Goal: Information Seeking & Learning: Learn about a topic

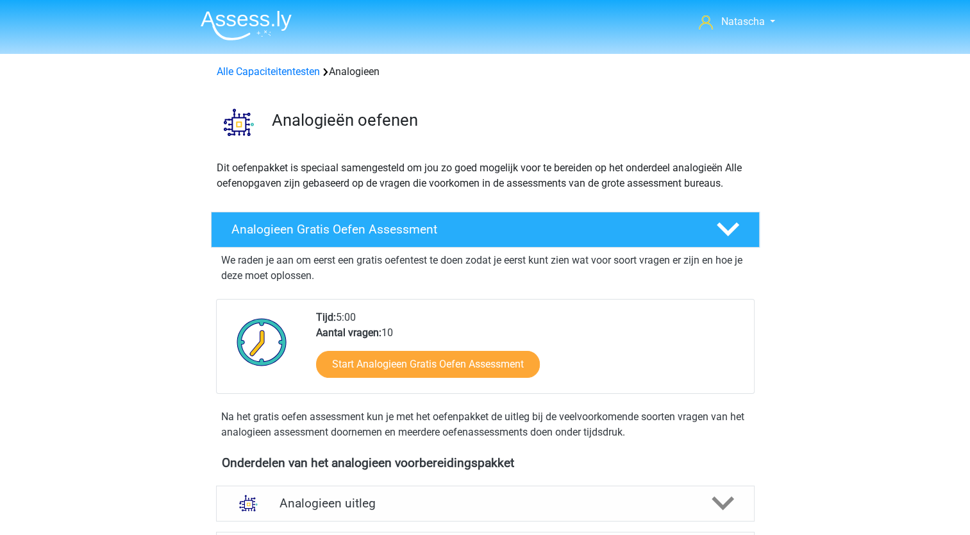
click at [225, 22] on img at bounding box center [246, 25] width 91 height 30
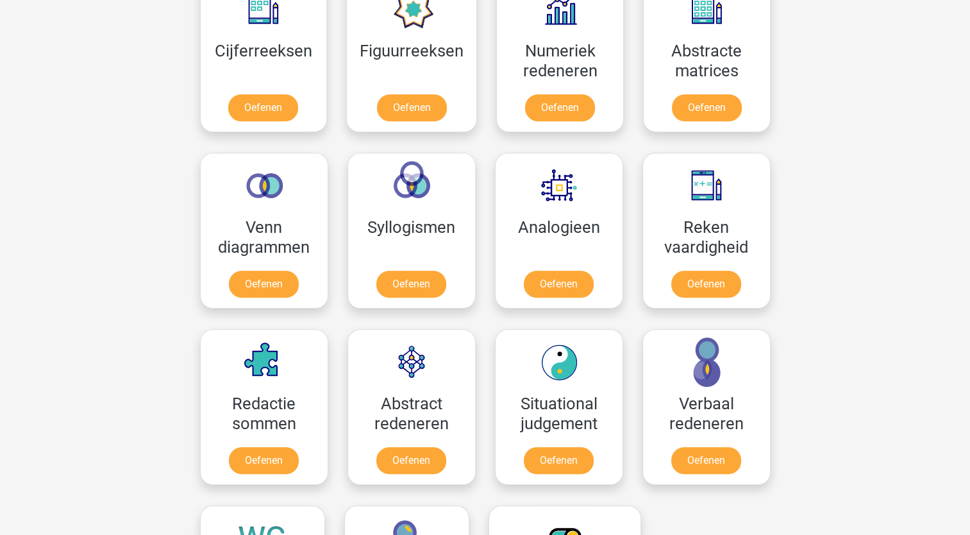
scroll to position [627, 0]
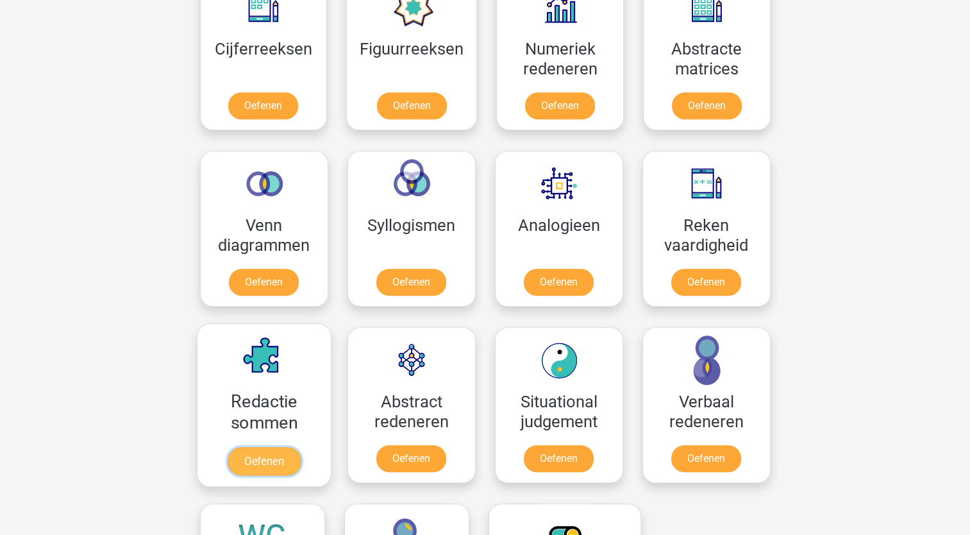
click at [271, 454] on link "Oefenen" at bounding box center [263, 461] width 73 height 28
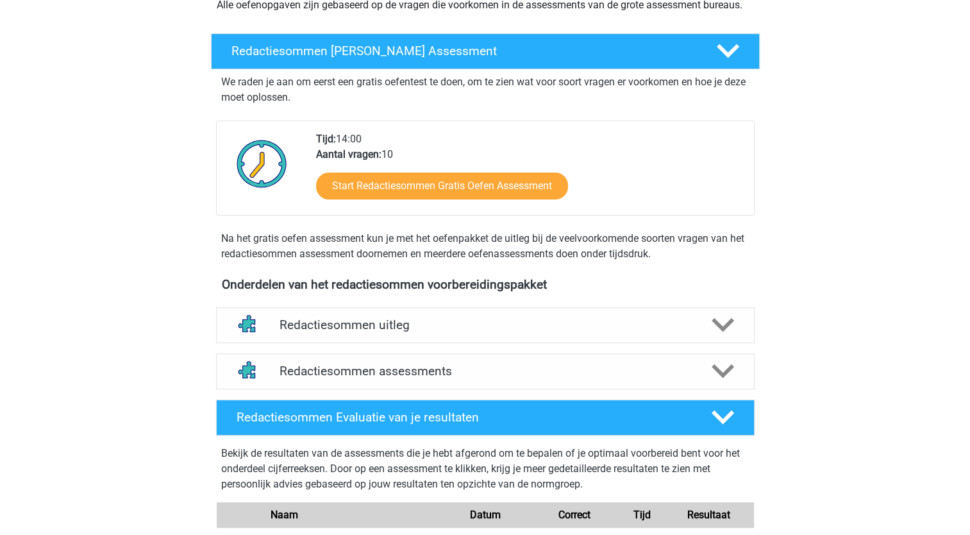
scroll to position [182, 0]
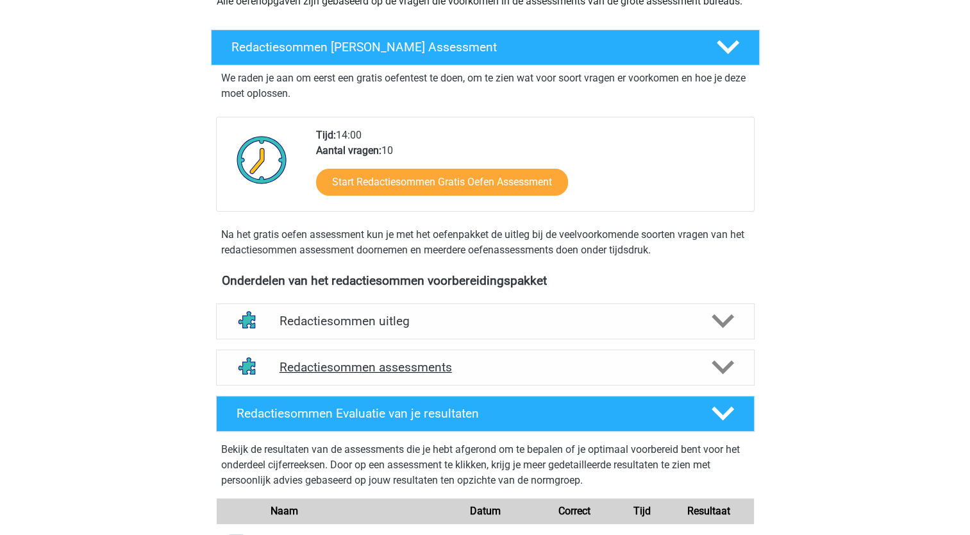
click at [730, 374] on polygon at bounding box center [723, 367] width 22 height 14
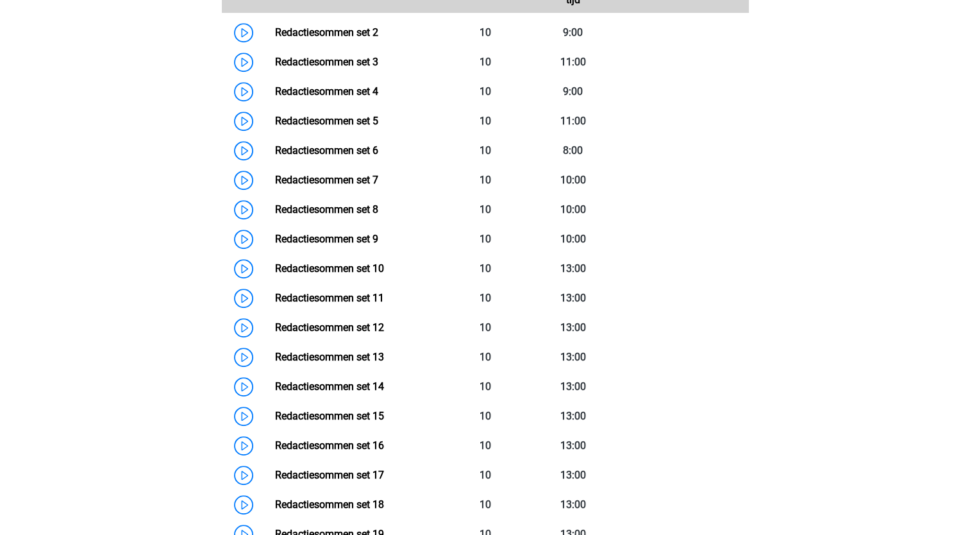
scroll to position [664, 0]
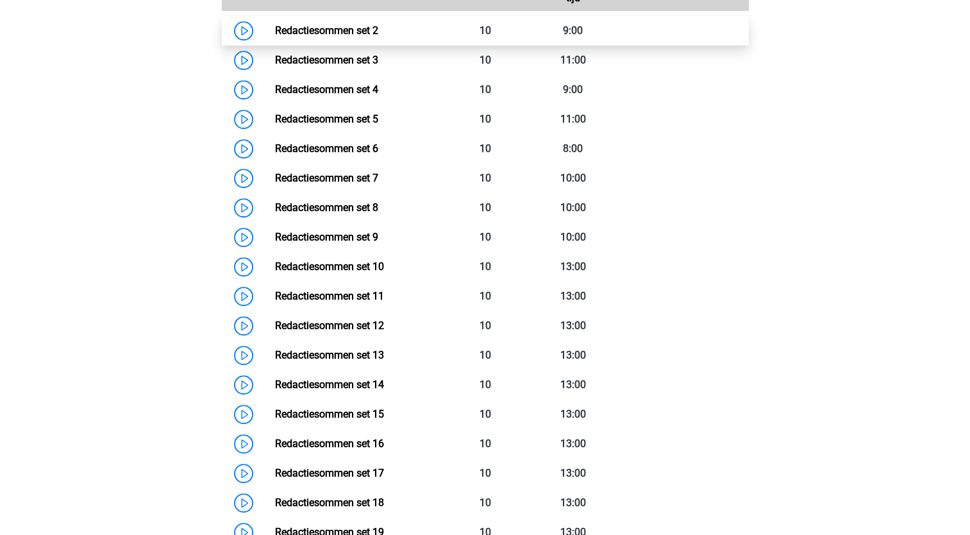
click at [286, 37] on link "Redactiesommen set 2" at bounding box center [326, 30] width 103 height 12
click at [310, 37] on link "Redactiesommen set 2" at bounding box center [326, 30] width 103 height 12
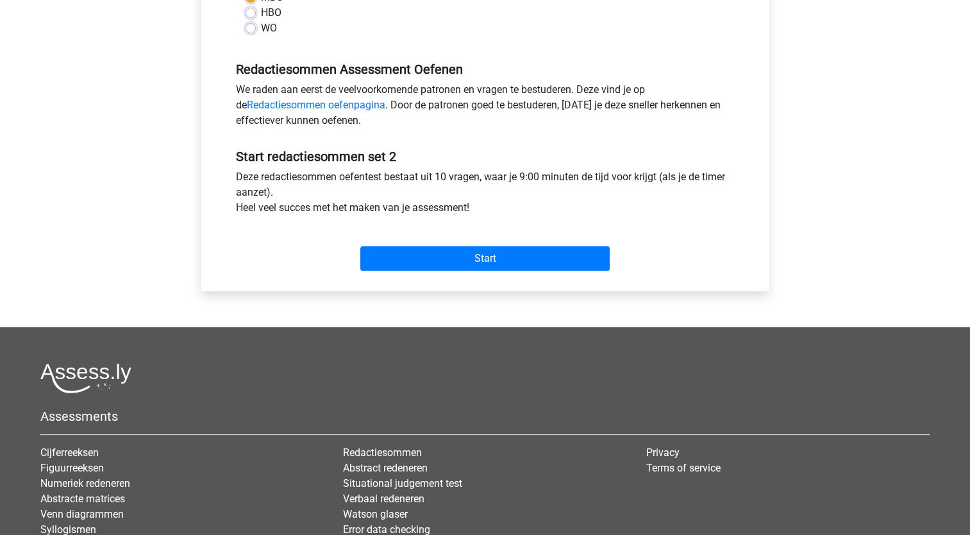
scroll to position [365, 0]
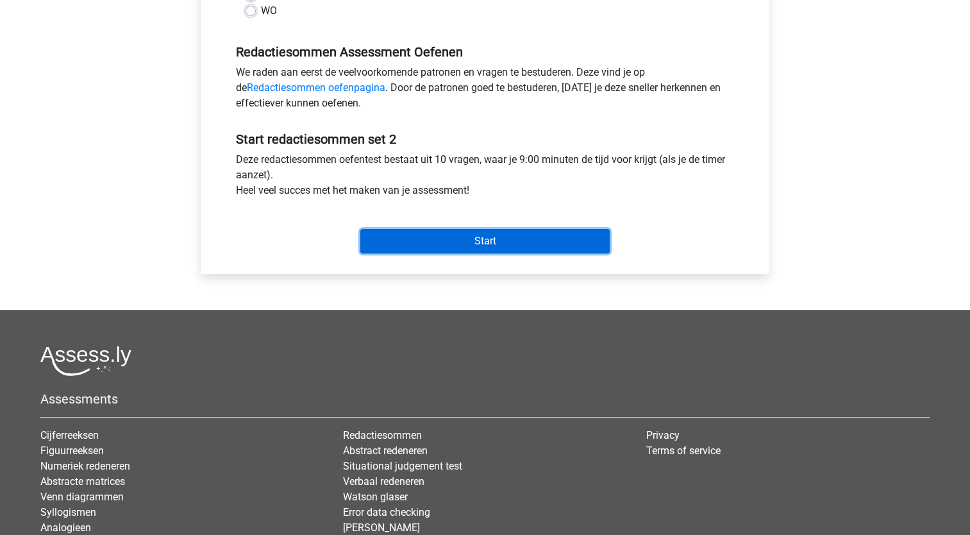
click at [487, 246] on input "Start" at bounding box center [484, 241] width 249 height 24
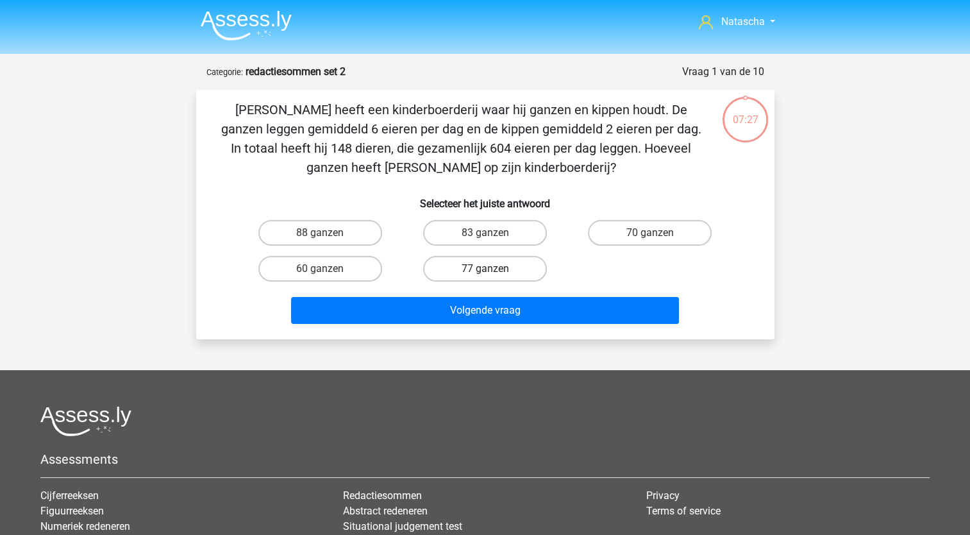
click at [500, 268] on label "77 ganzen" at bounding box center [485, 269] width 124 height 26
click at [493, 269] on input "77 ganzen" at bounding box center [489, 273] width 8 height 8
radio input "true"
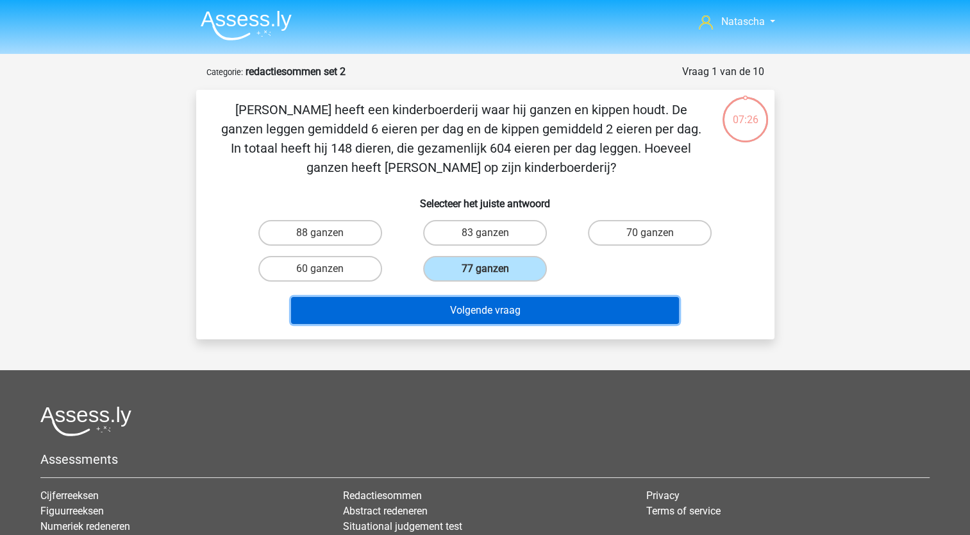
click at [470, 315] on button "Volgende vraag" at bounding box center [485, 310] width 388 height 27
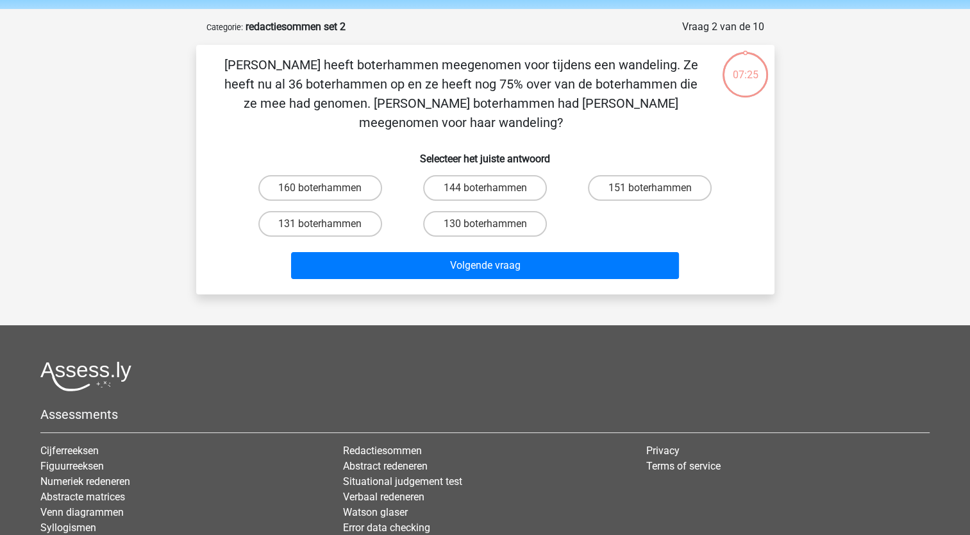
scroll to position [64, 0]
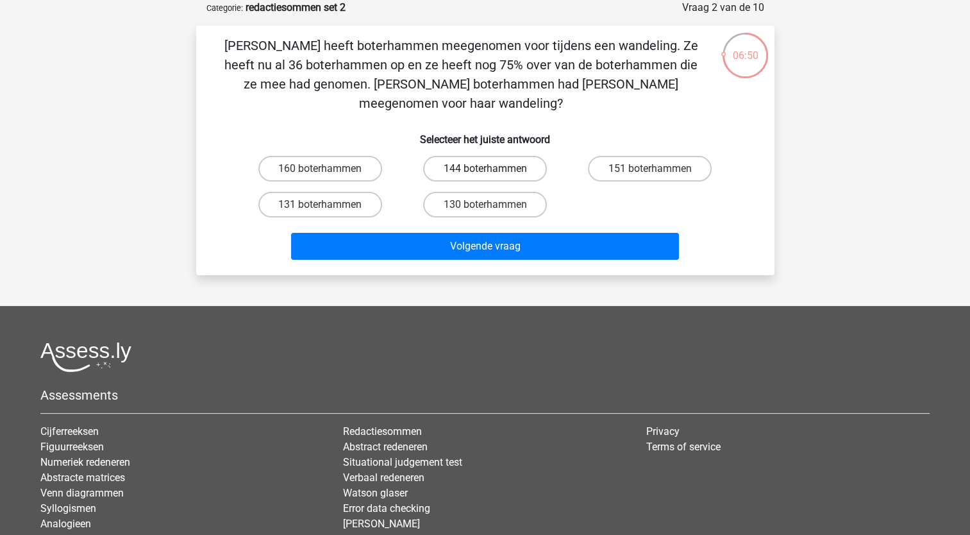
click at [476, 156] on label "144 boterhammen" at bounding box center [485, 169] width 124 height 26
click at [485, 169] on input "144 boterhammen" at bounding box center [489, 173] width 8 height 8
radio input "true"
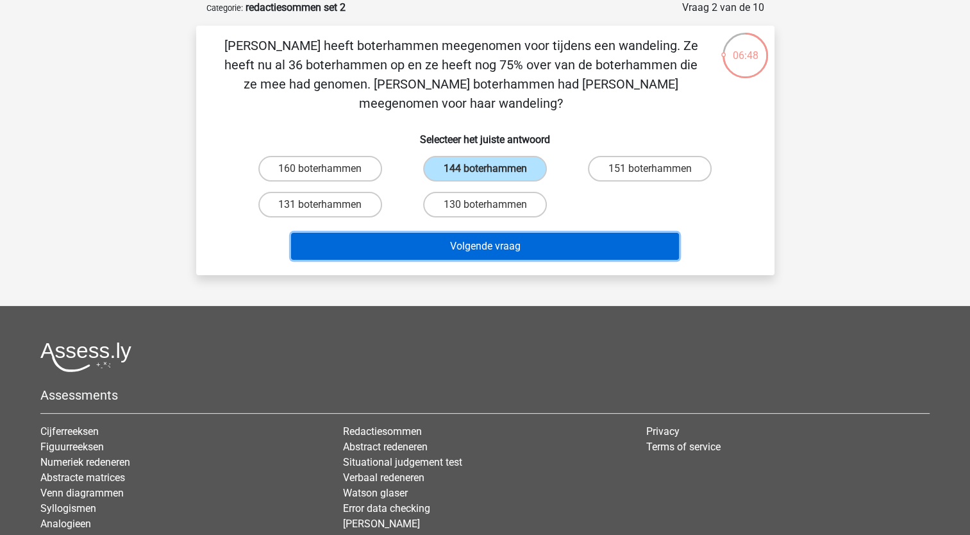
click at [482, 233] on button "Volgende vraag" at bounding box center [485, 246] width 388 height 27
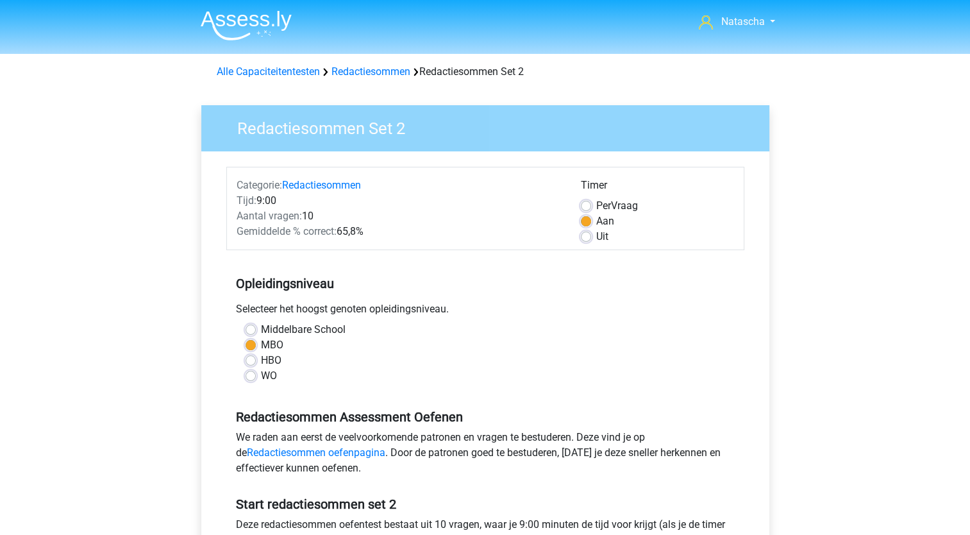
scroll to position [241, 0]
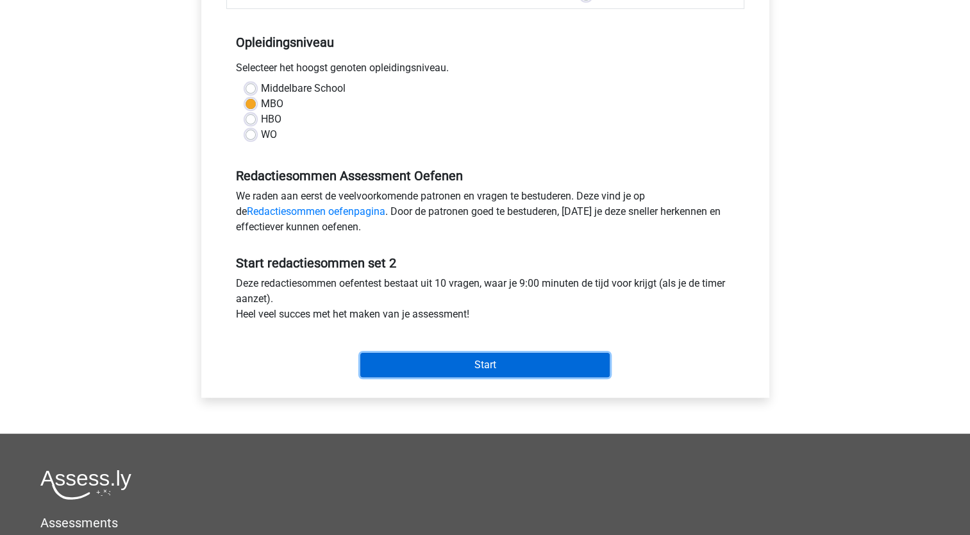
click at [385, 368] on input "Start" at bounding box center [484, 365] width 249 height 24
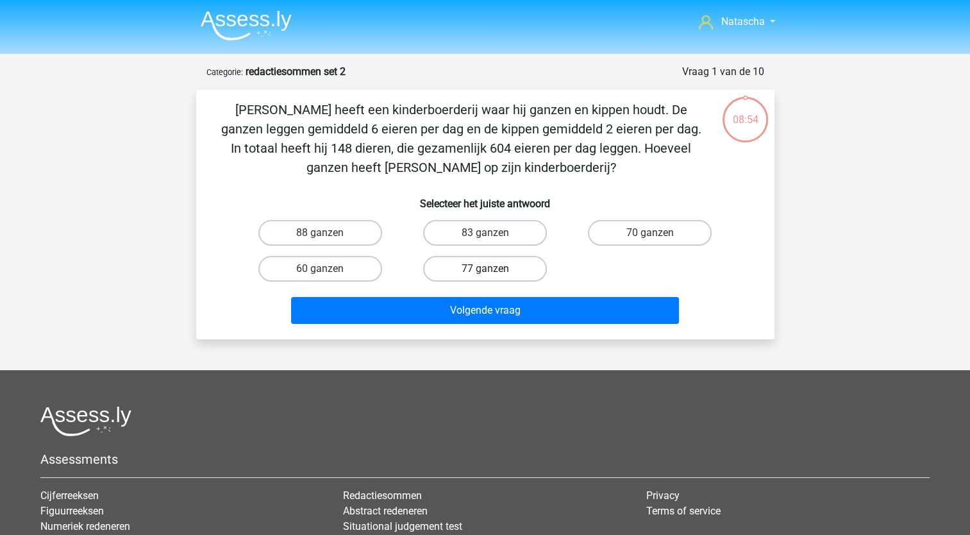
click at [472, 268] on label "77 ganzen" at bounding box center [485, 269] width 124 height 26
click at [485, 269] on input "77 ganzen" at bounding box center [489, 273] width 8 height 8
radio input "true"
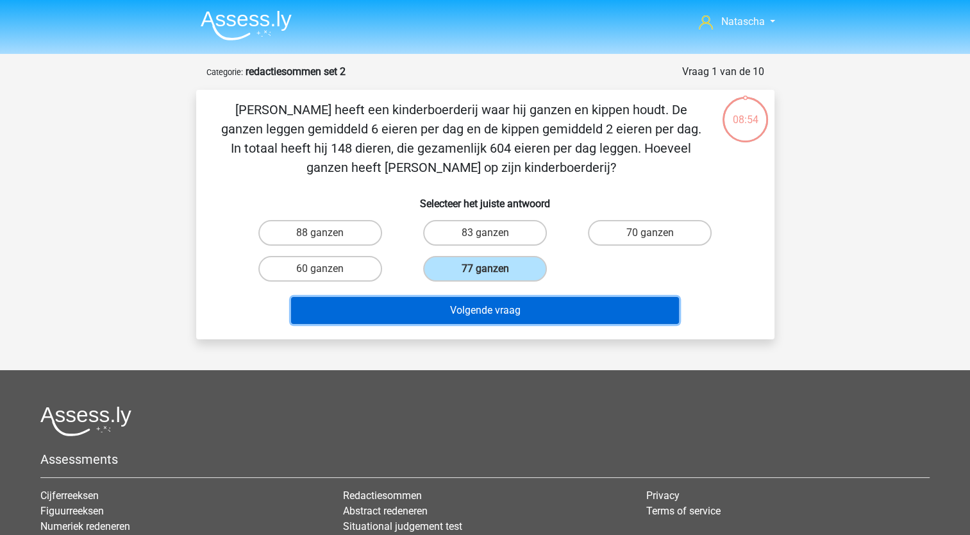
click at [447, 304] on button "Volgende vraag" at bounding box center [485, 310] width 388 height 27
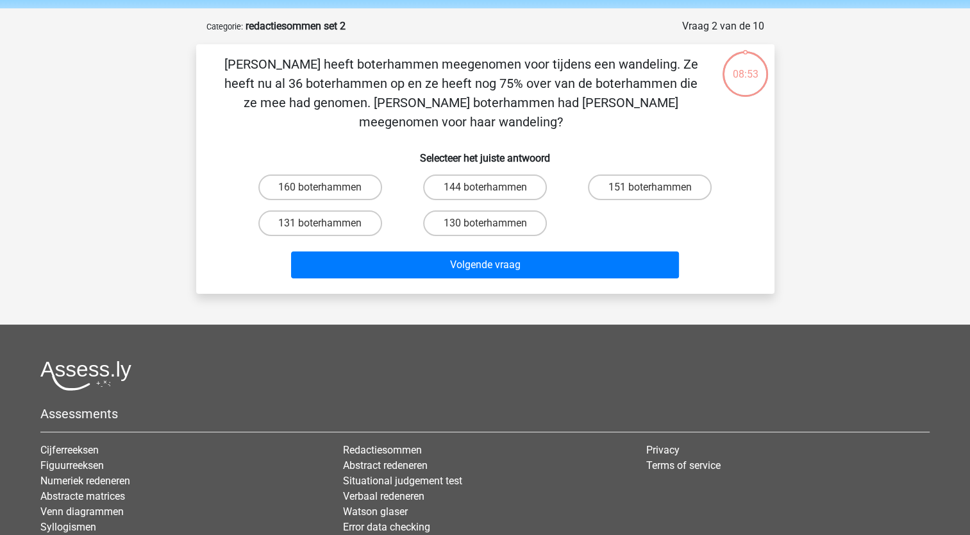
scroll to position [64, 0]
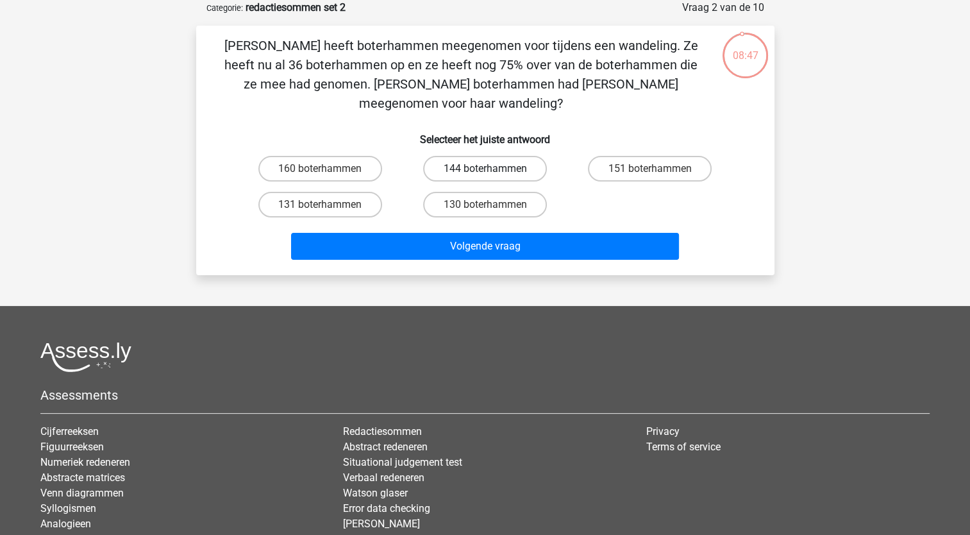
click at [483, 156] on label "144 boterhammen" at bounding box center [485, 169] width 124 height 26
click at [485, 169] on input "144 boterhammen" at bounding box center [489, 173] width 8 height 8
radio input "true"
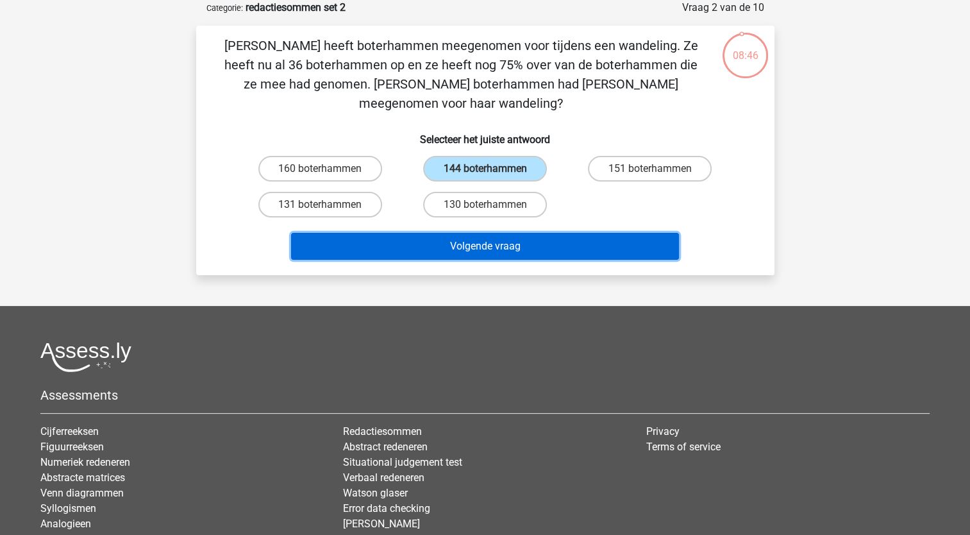
click at [374, 233] on button "Volgende vraag" at bounding box center [485, 246] width 388 height 27
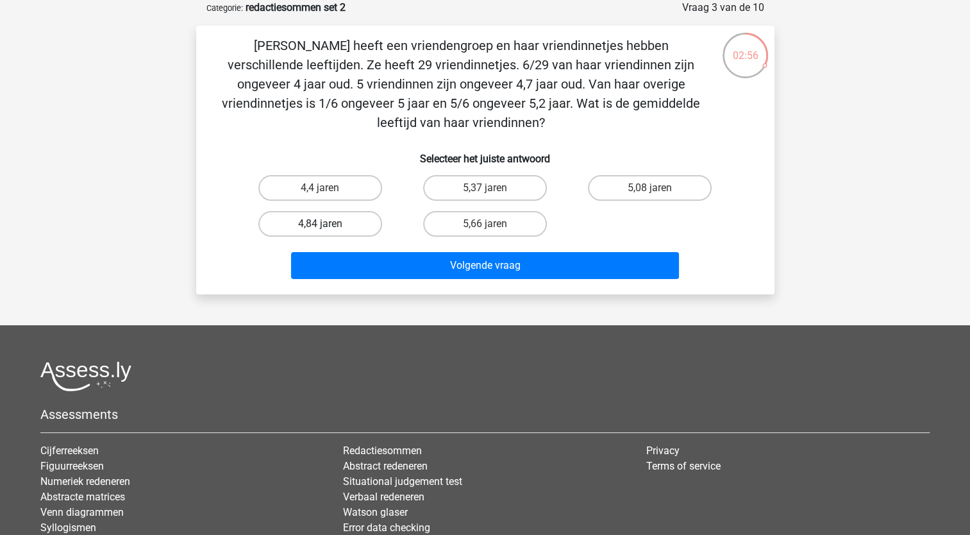
click at [330, 224] on label "4,84 jaren" at bounding box center [320, 224] width 124 height 26
click at [328, 224] on input "4,84 jaren" at bounding box center [324, 228] width 8 height 8
radio input "true"
click at [344, 247] on div "Volgende vraag" at bounding box center [485, 263] width 537 height 42
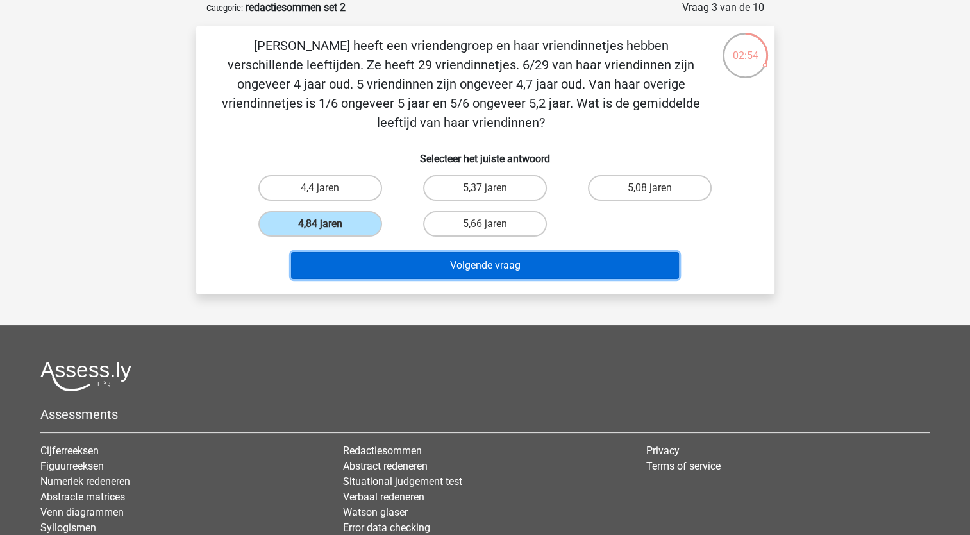
click at [344, 263] on button "Volgende vraag" at bounding box center [485, 265] width 388 height 27
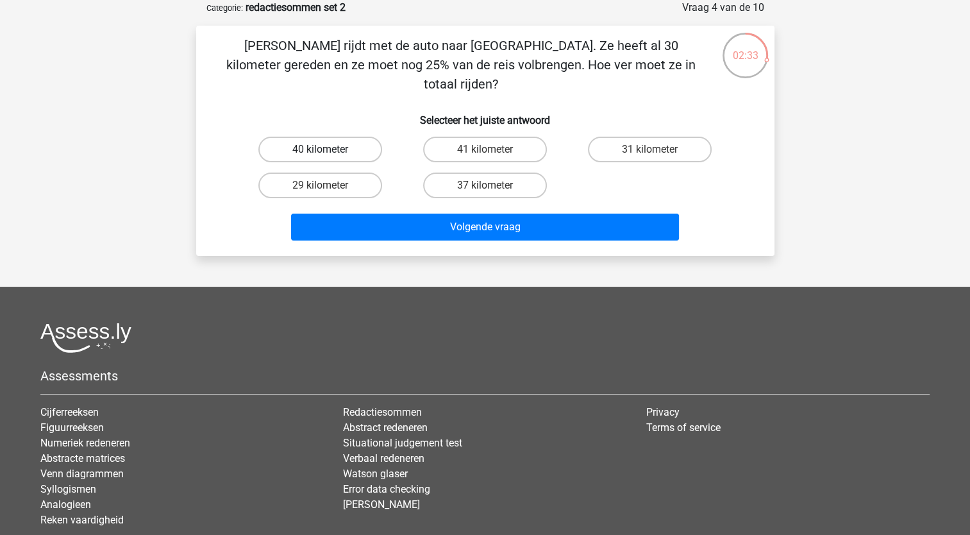
click at [349, 137] on label "40 kilometer" at bounding box center [320, 150] width 124 height 26
click at [328, 149] on input "40 kilometer" at bounding box center [324, 153] width 8 height 8
radio input "true"
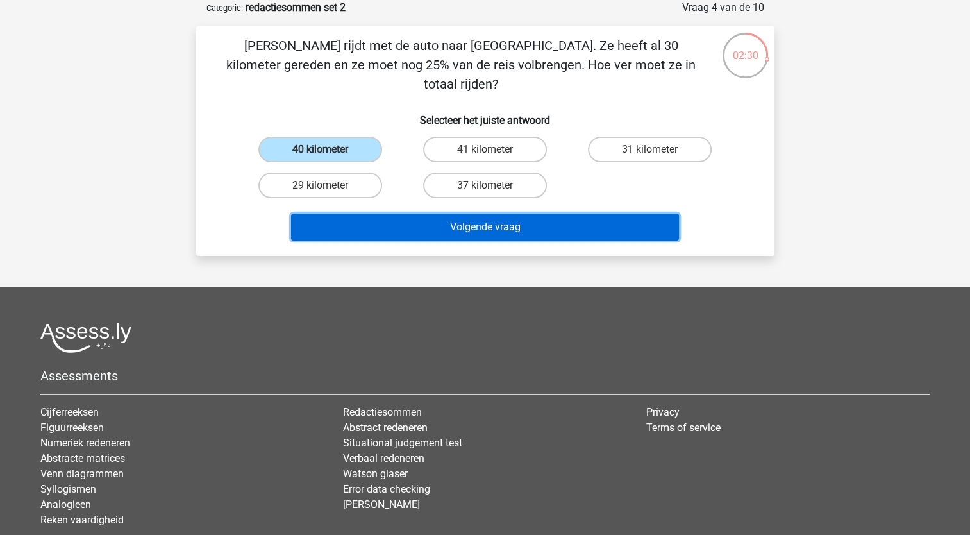
click at [359, 213] on button "Volgende vraag" at bounding box center [485, 226] width 388 height 27
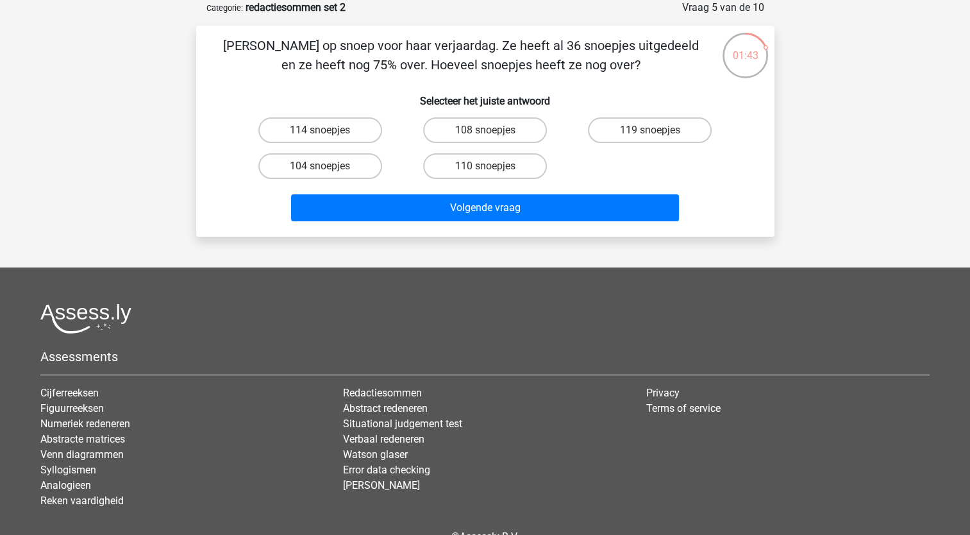
click at [487, 131] on input "108 snoepjes" at bounding box center [489, 134] width 8 height 8
radio input "true"
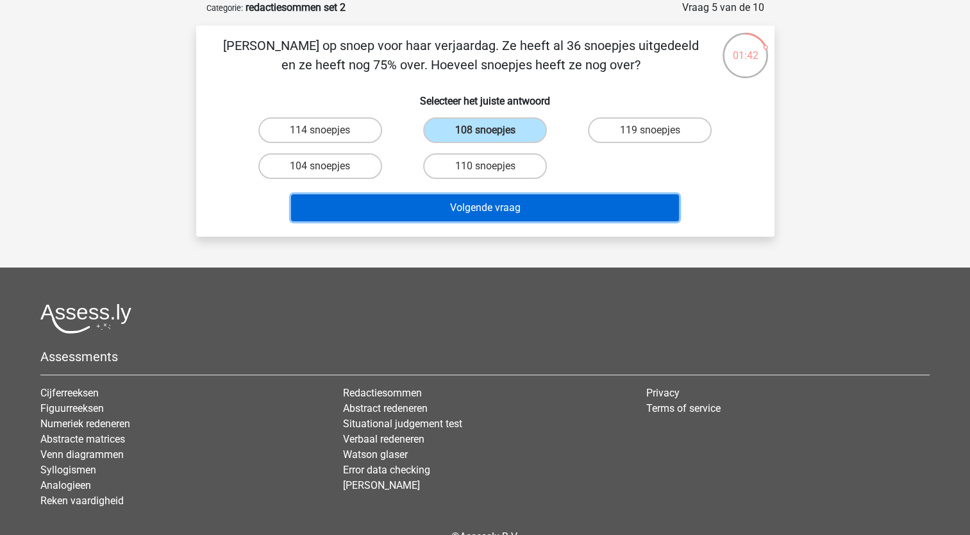
click at [476, 204] on button "Volgende vraag" at bounding box center [485, 207] width 388 height 27
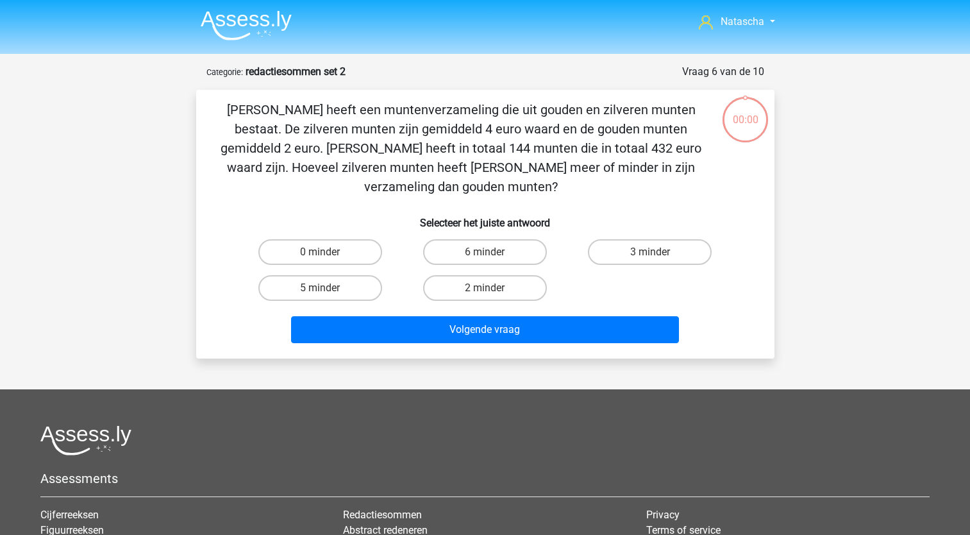
scroll to position [64, 0]
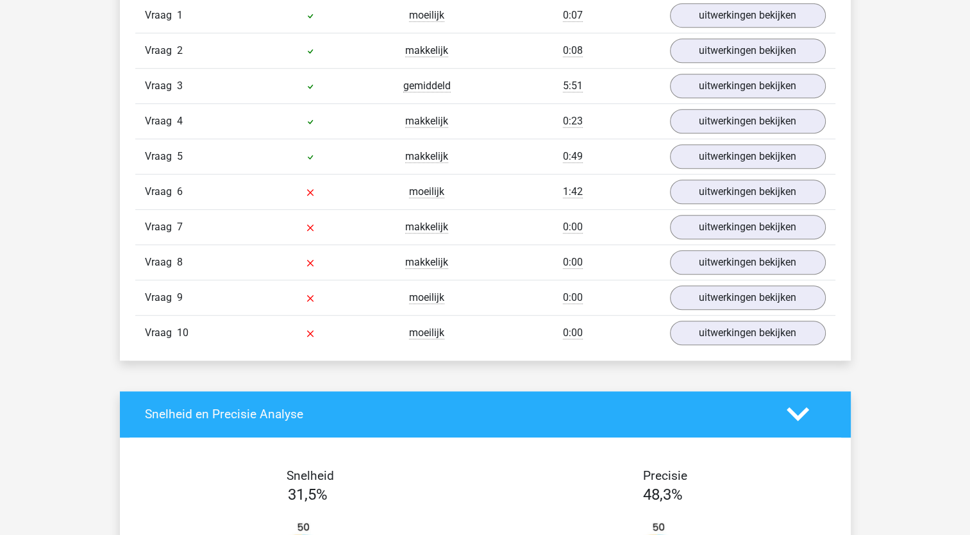
scroll to position [883, 0]
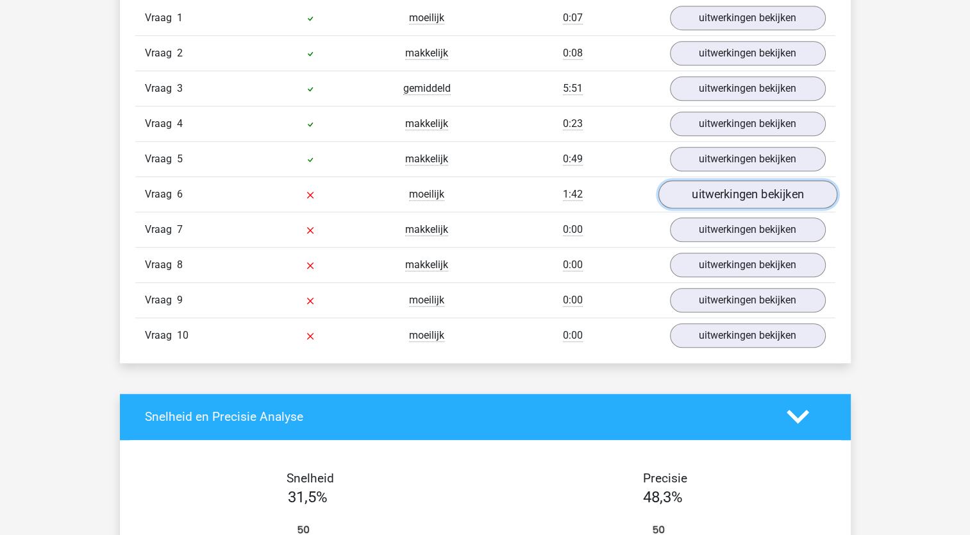
click at [740, 188] on link "uitwerkingen bekijken" at bounding box center [747, 194] width 179 height 28
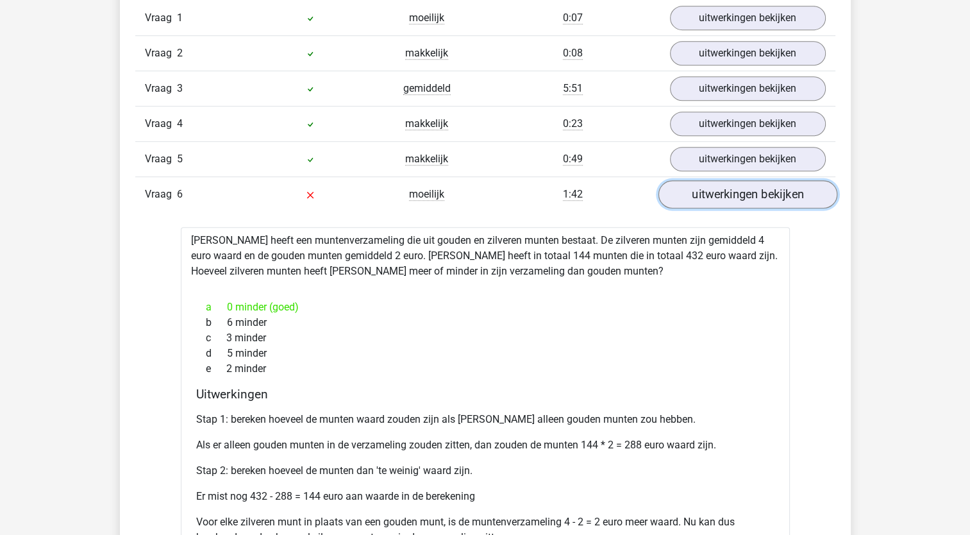
click at [740, 188] on link "uitwerkingen bekijken" at bounding box center [747, 194] width 179 height 28
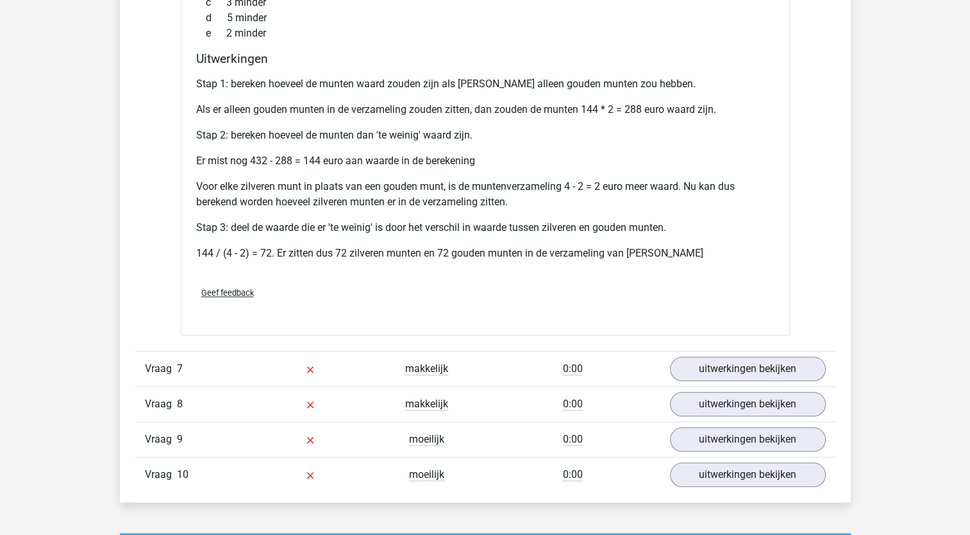
scroll to position [1244, 0]
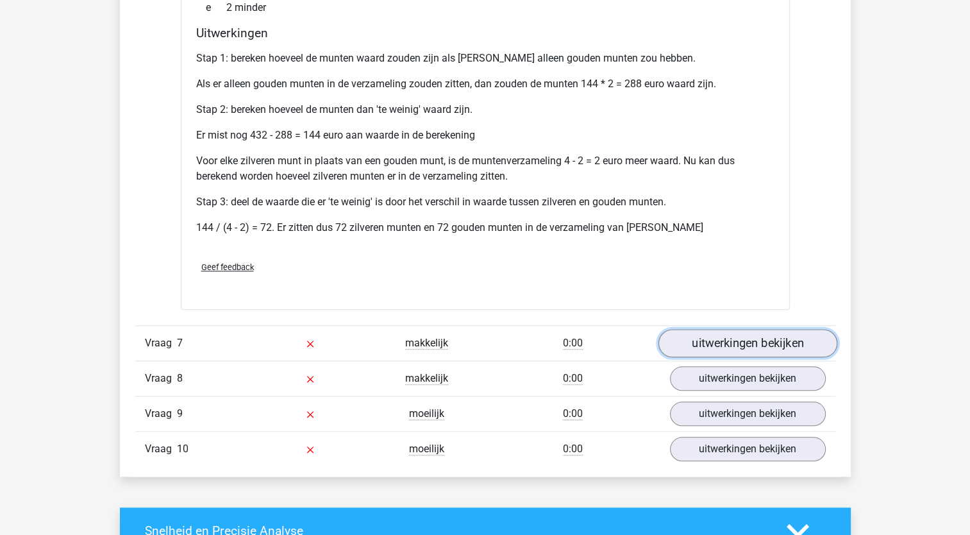
click at [728, 341] on link "uitwerkingen bekijken" at bounding box center [747, 343] width 179 height 28
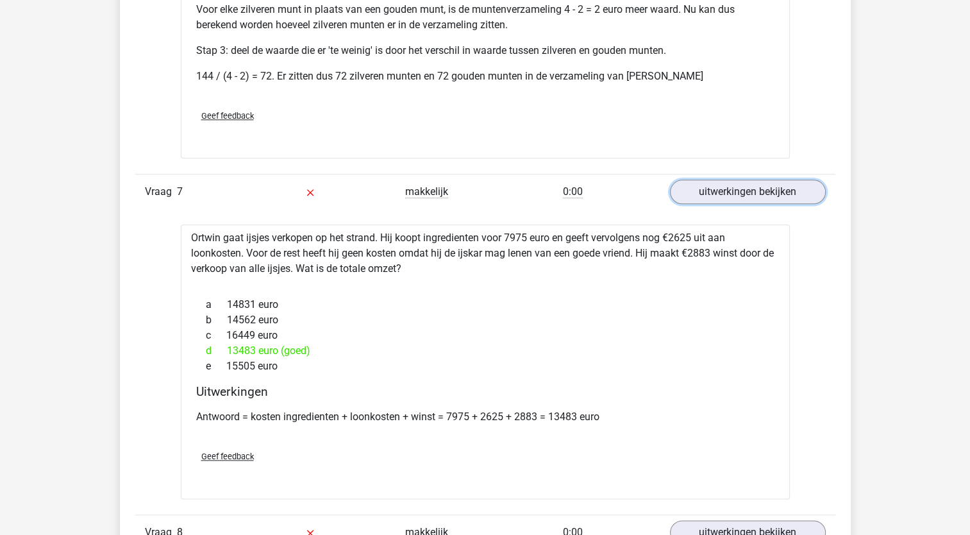
scroll to position [1399, 0]
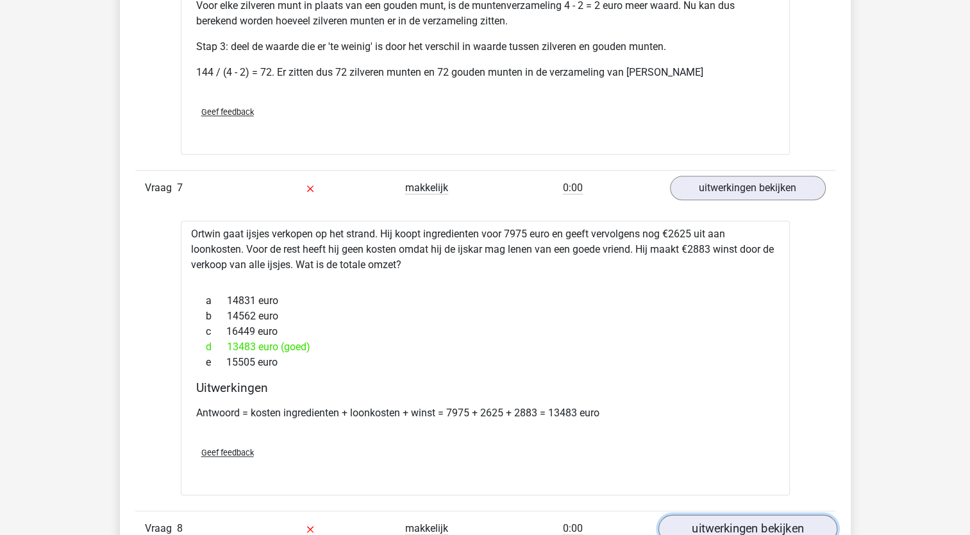
click at [723, 516] on link "uitwerkingen bekijken" at bounding box center [747, 529] width 179 height 28
click at [724, 526] on link "uitwerkingen bekijken" at bounding box center [747, 529] width 179 height 28
click at [722, 524] on link "uitwerkingen bekijken" at bounding box center [747, 529] width 179 height 28
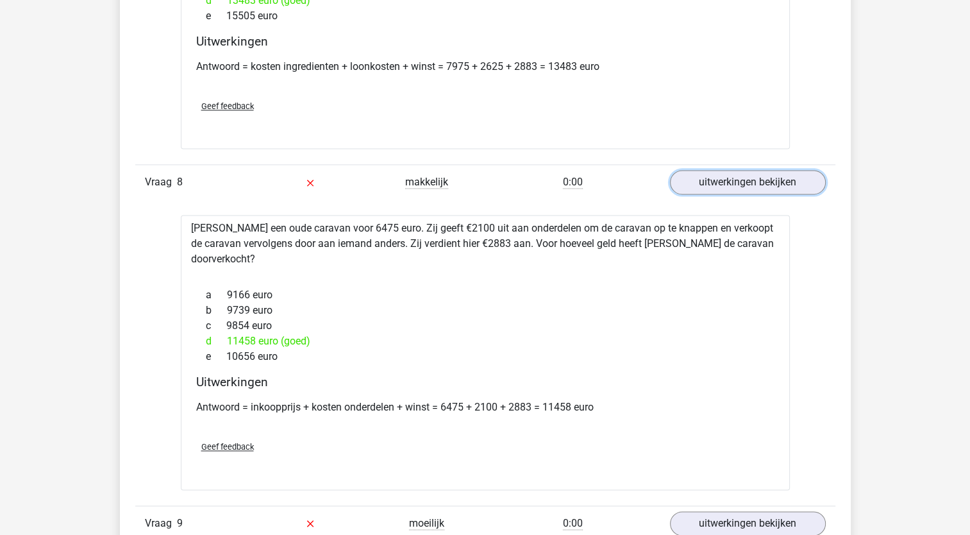
scroll to position [1738, 0]
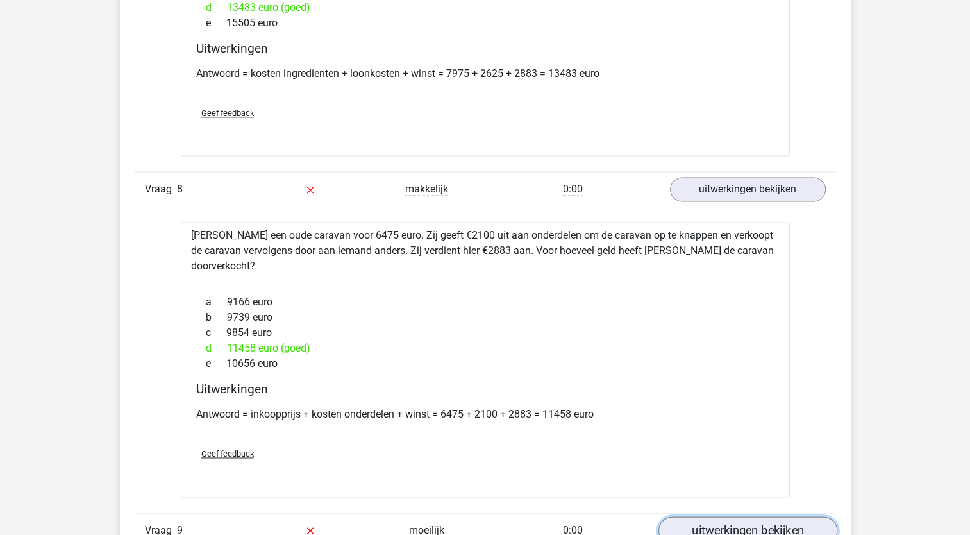
click at [706, 516] on link "uitwerkingen bekijken" at bounding box center [747, 530] width 179 height 28
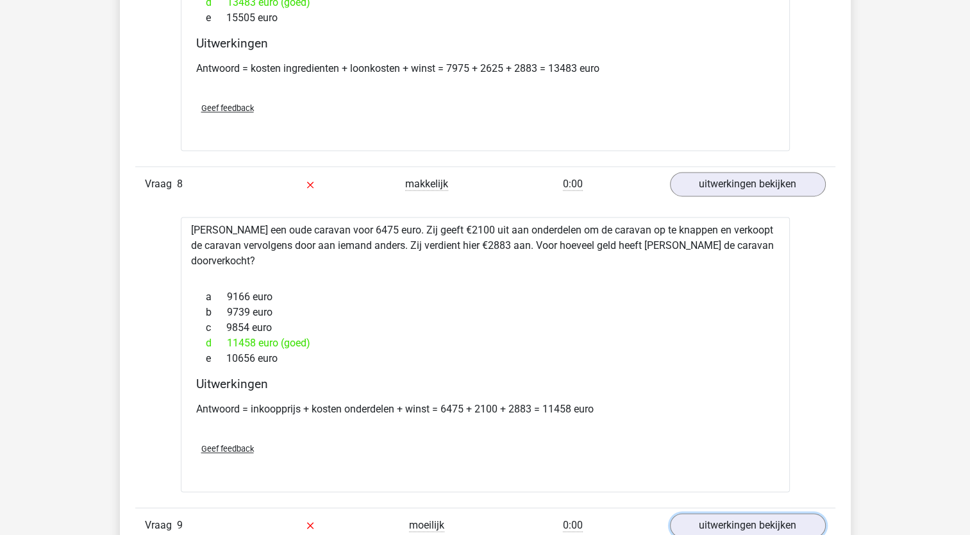
scroll to position [1739, 0]
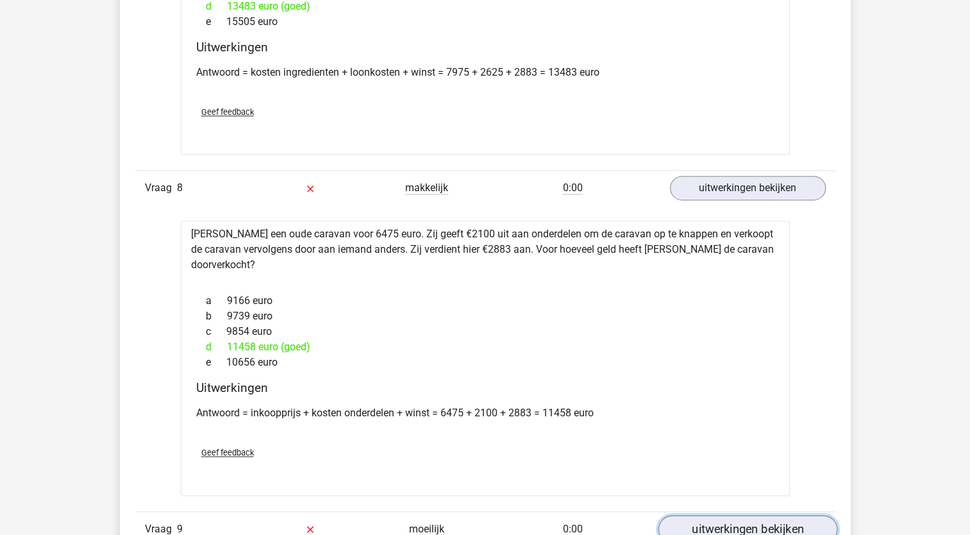
click at [715, 515] on link "uitwerkingen bekijken" at bounding box center [747, 529] width 179 height 28
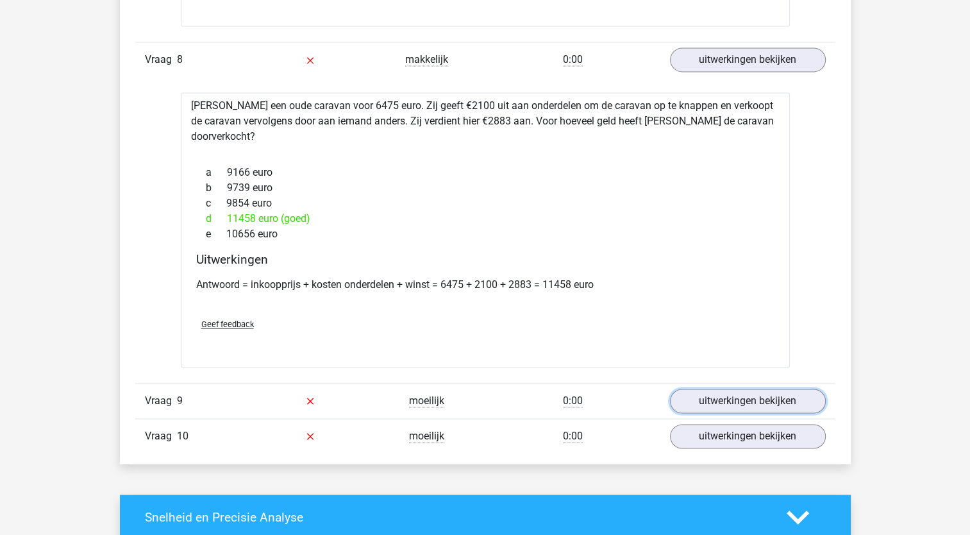
scroll to position [1857, 0]
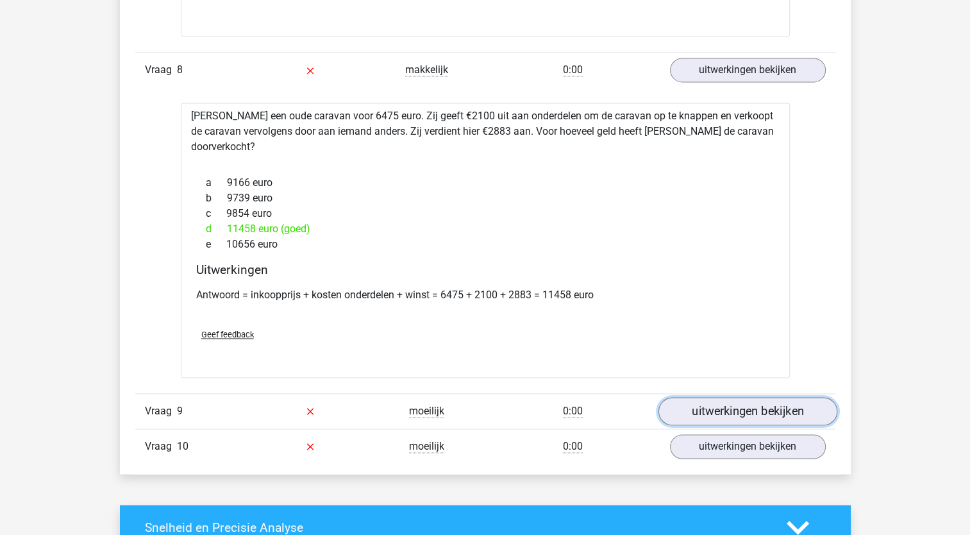
click at [764, 397] on link "uitwerkingen bekijken" at bounding box center [747, 411] width 179 height 28
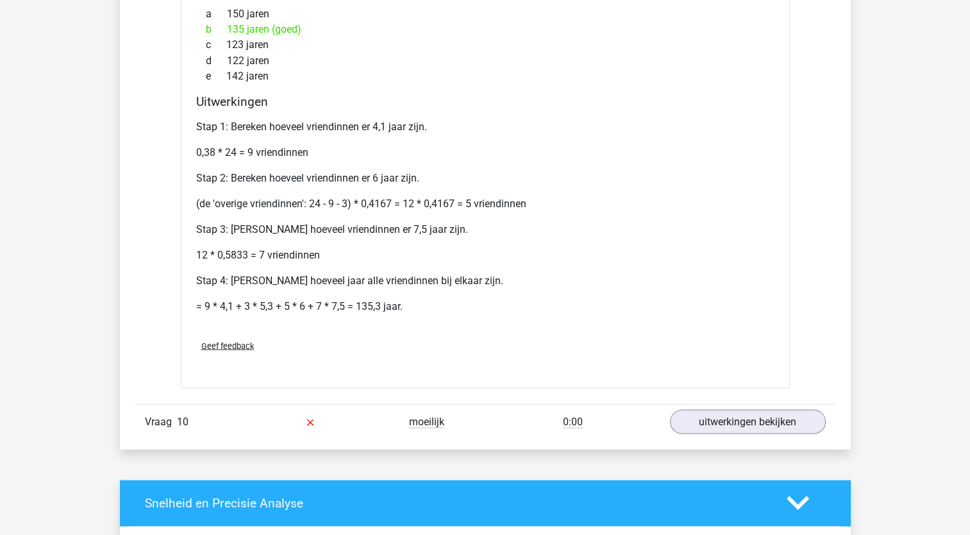
scroll to position [2376, 0]
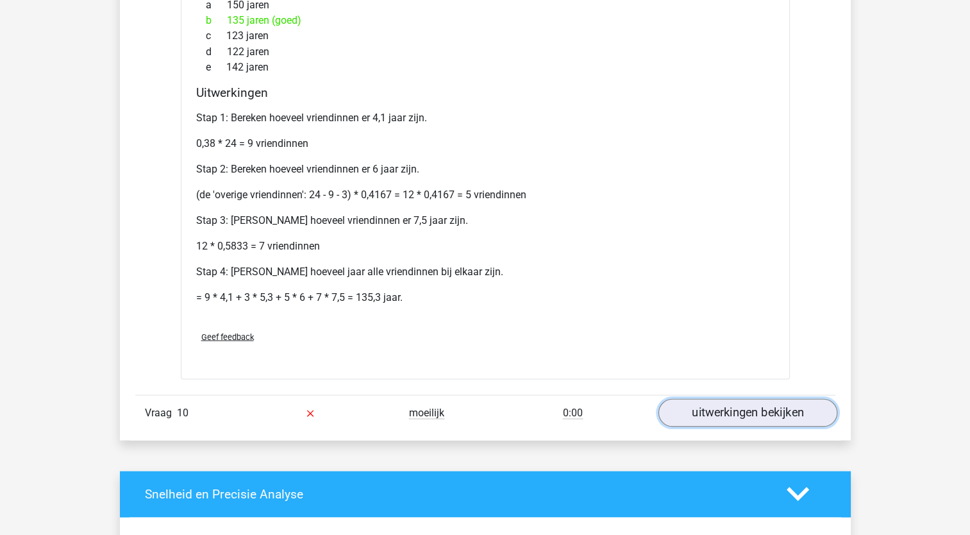
click at [756, 398] on link "uitwerkingen bekijken" at bounding box center [747, 412] width 179 height 28
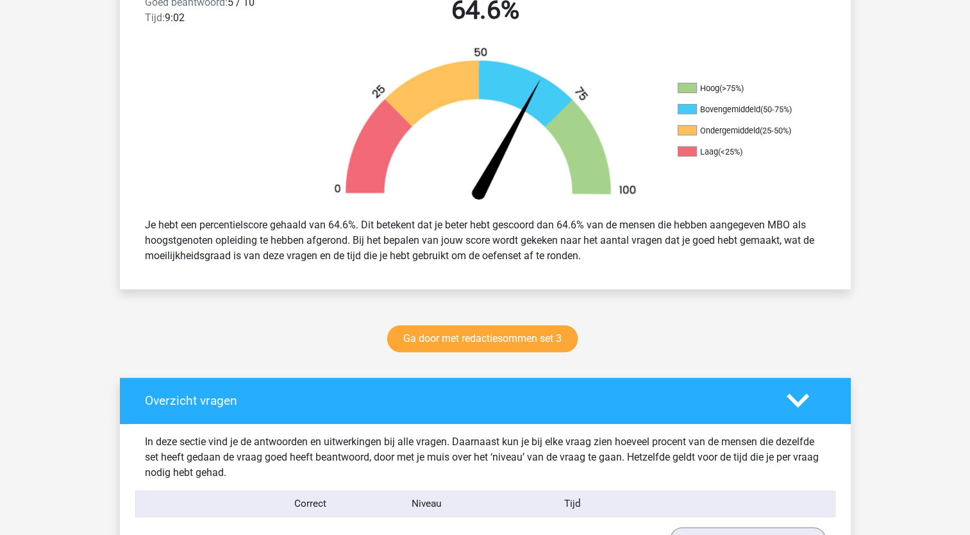
scroll to position [357, 0]
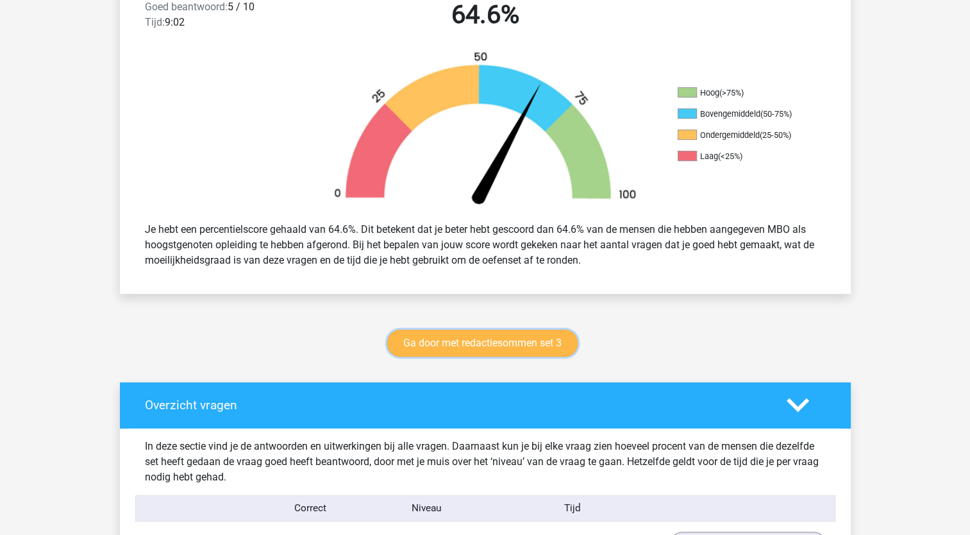
click at [465, 346] on link "Ga door met redactiesommen set 3" at bounding box center [482, 343] width 190 height 27
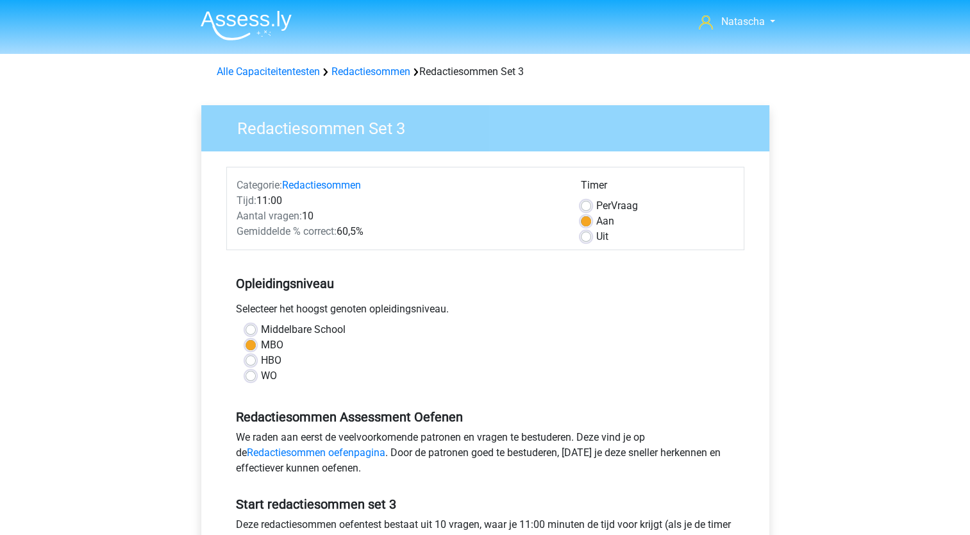
drag, startPoint x: 0, startPoint y: 0, endPoint x: 465, endPoint y: 346, distance: 579.7
click at [465, 346] on div "MBO" at bounding box center [486, 344] width 480 height 15
click at [780, 459] on div "Redactiesommen Set 3 Categorie: Redactiesommen Tijd: 11:00 Aantal vragen: 10 Ge…" at bounding box center [485, 380] width 599 height 590
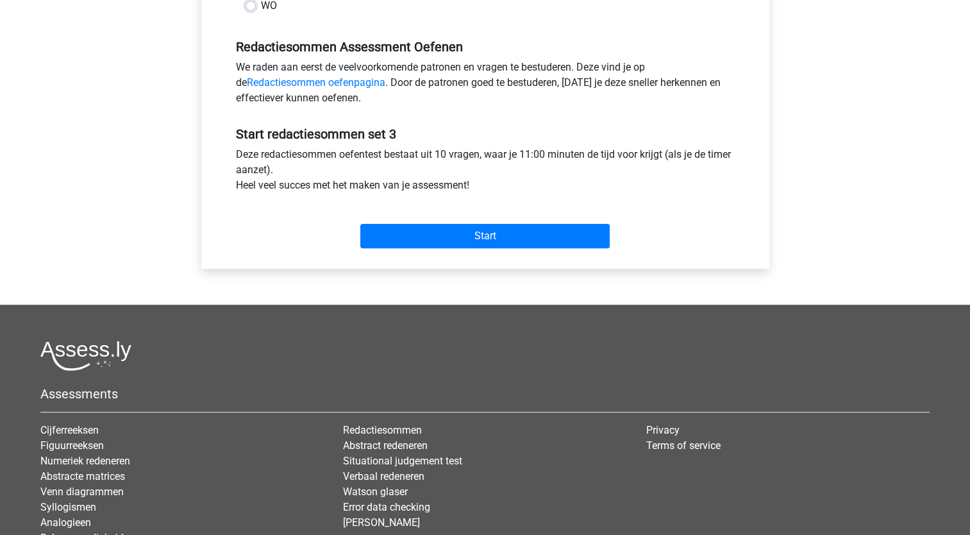
scroll to position [364, 0]
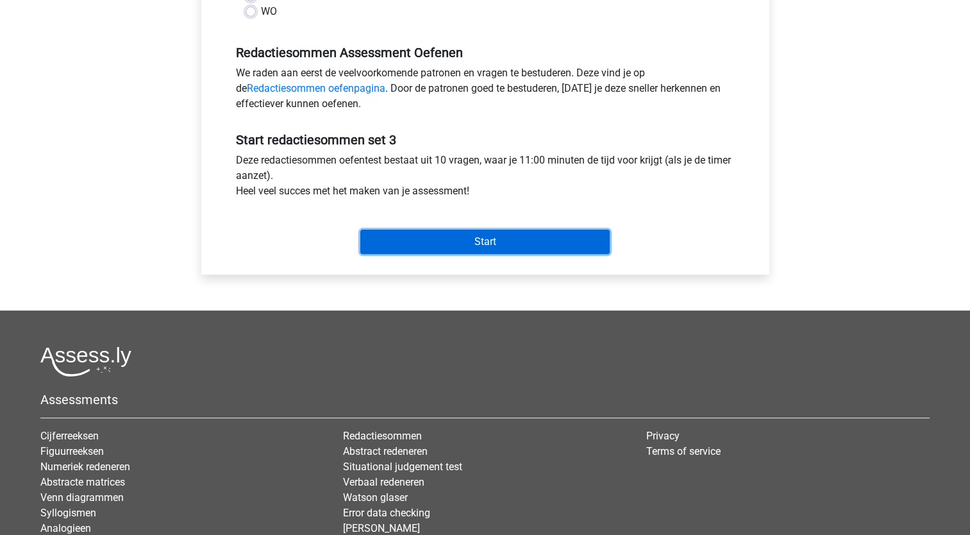
click at [481, 240] on input "Start" at bounding box center [484, 242] width 249 height 24
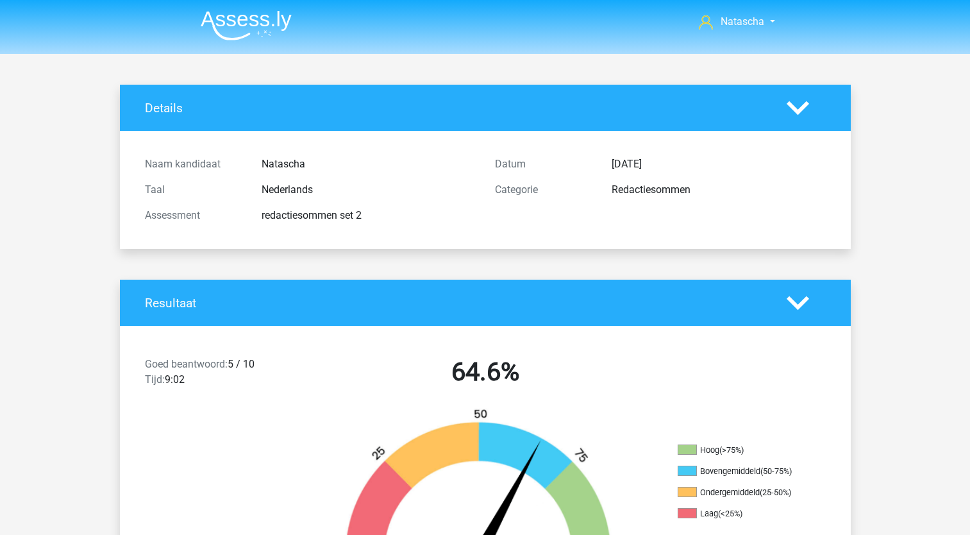
scroll to position [357, 0]
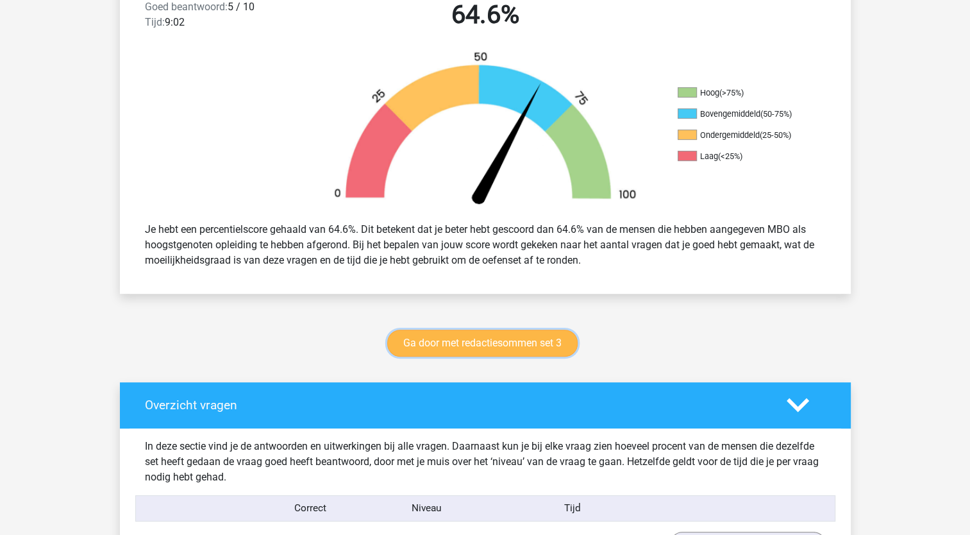
click at [480, 341] on link "Ga door met redactiesommen set 3" at bounding box center [482, 343] width 190 height 27
click at [500, 352] on link "Ga door met redactiesommen set 3" at bounding box center [482, 343] width 190 height 27
click at [438, 347] on link "Ga door met redactiesommen set 3" at bounding box center [482, 343] width 190 height 27
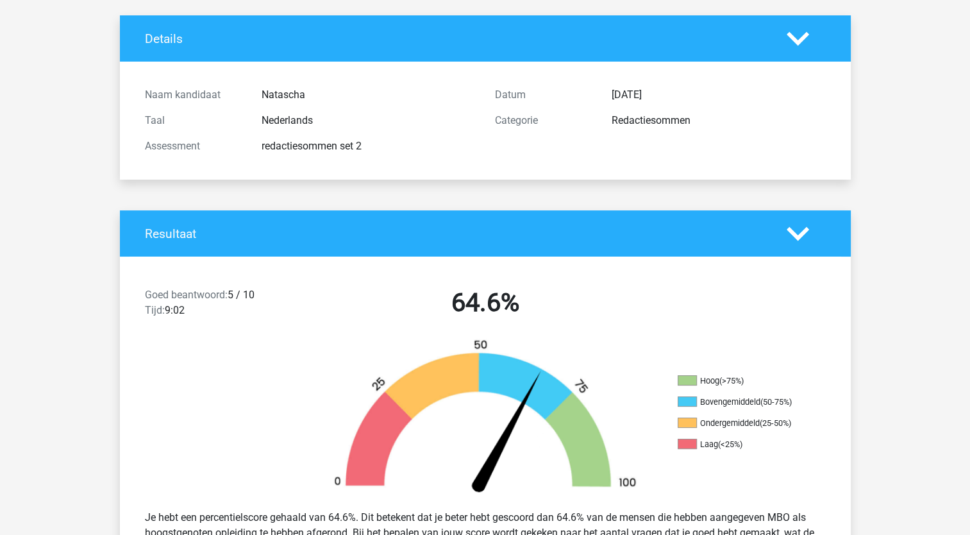
scroll to position [108, 0]
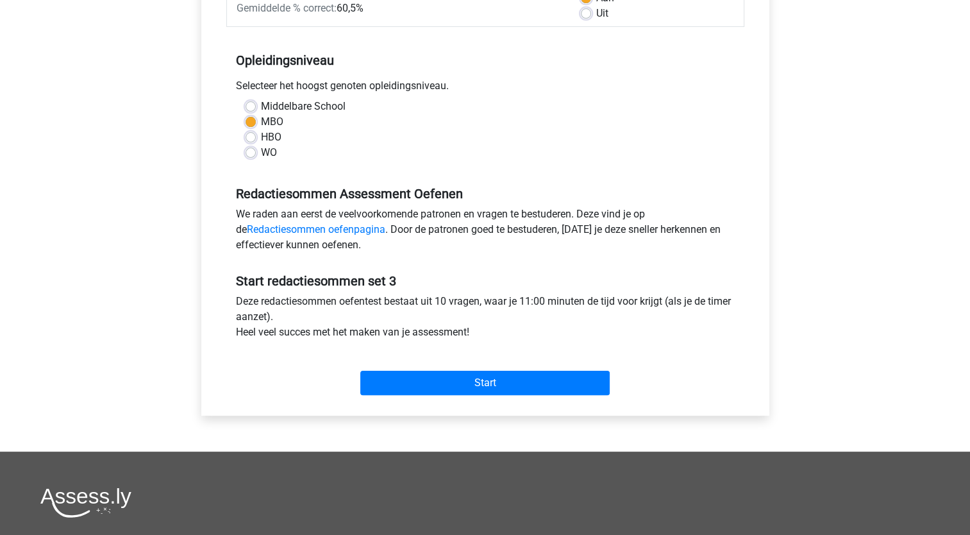
scroll to position [221, 0]
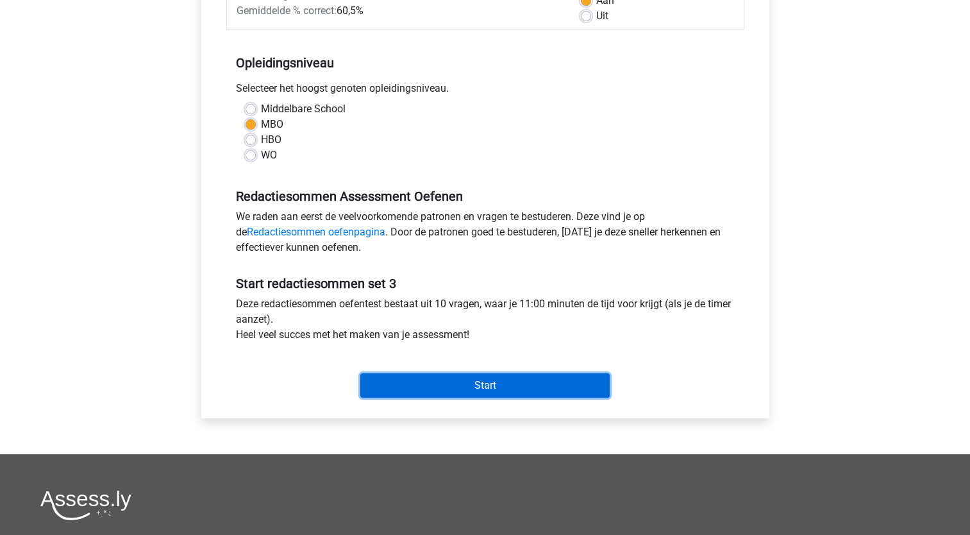
click at [430, 376] on input "Start" at bounding box center [484, 385] width 249 height 24
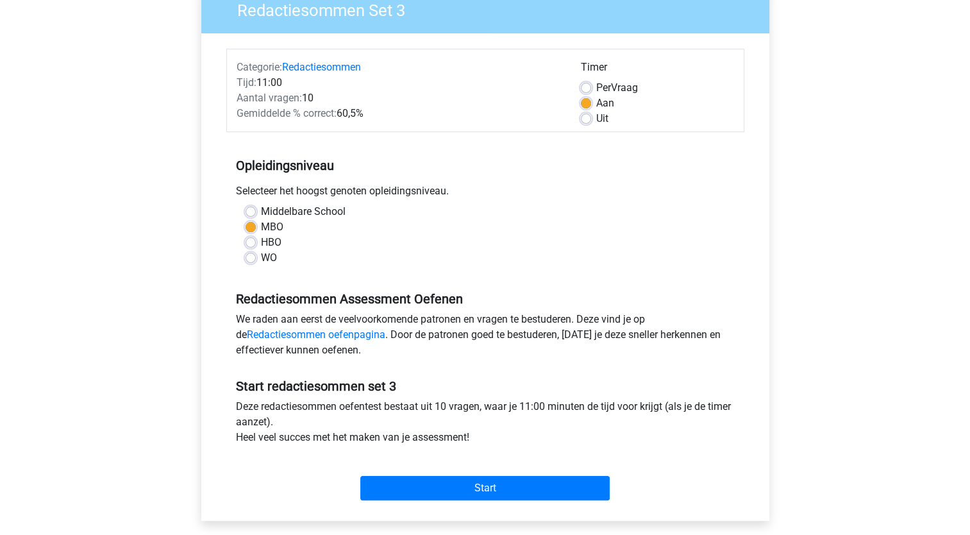
scroll to position [124, 0]
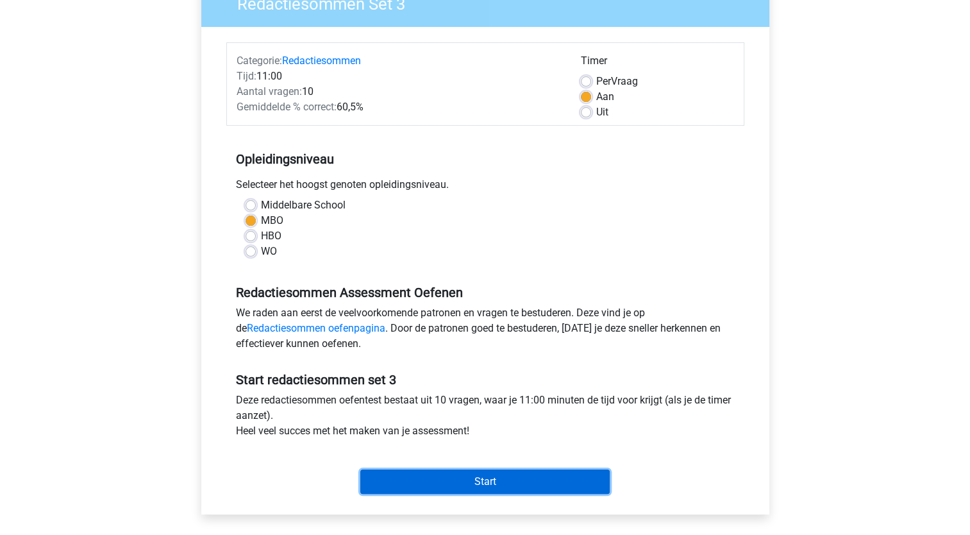
click at [510, 480] on input "Start" at bounding box center [484, 481] width 249 height 24
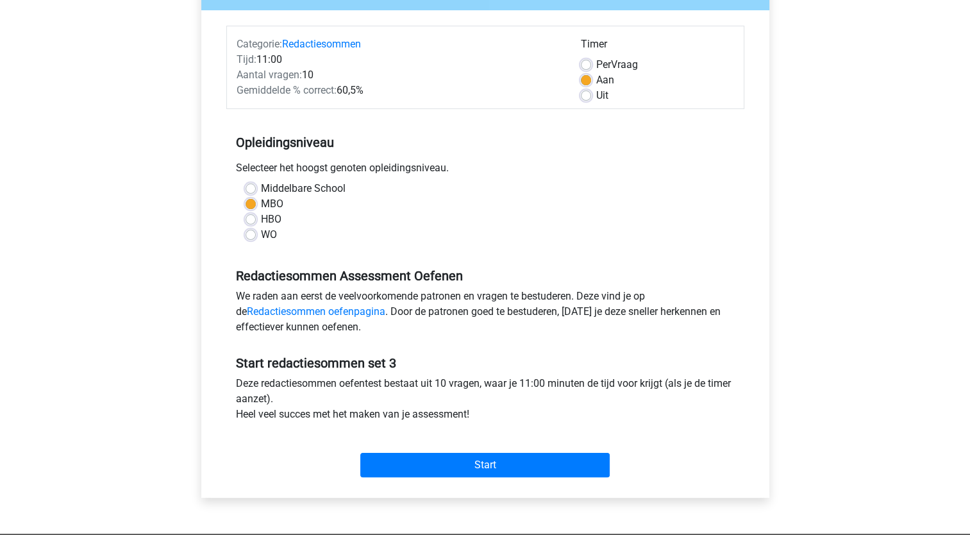
scroll to position [154, 0]
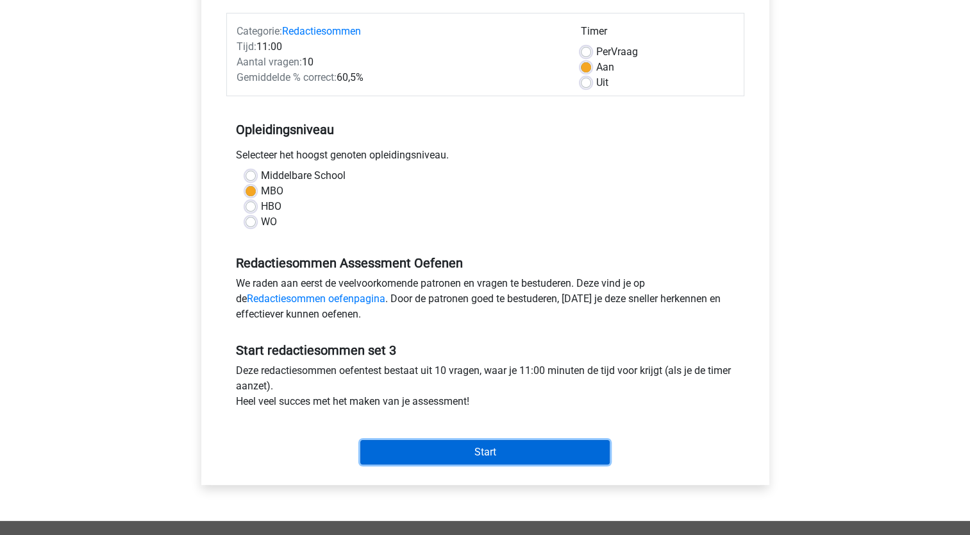
click at [396, 458] on input "Start" at bounding box center [484, 452] width 249 height 24
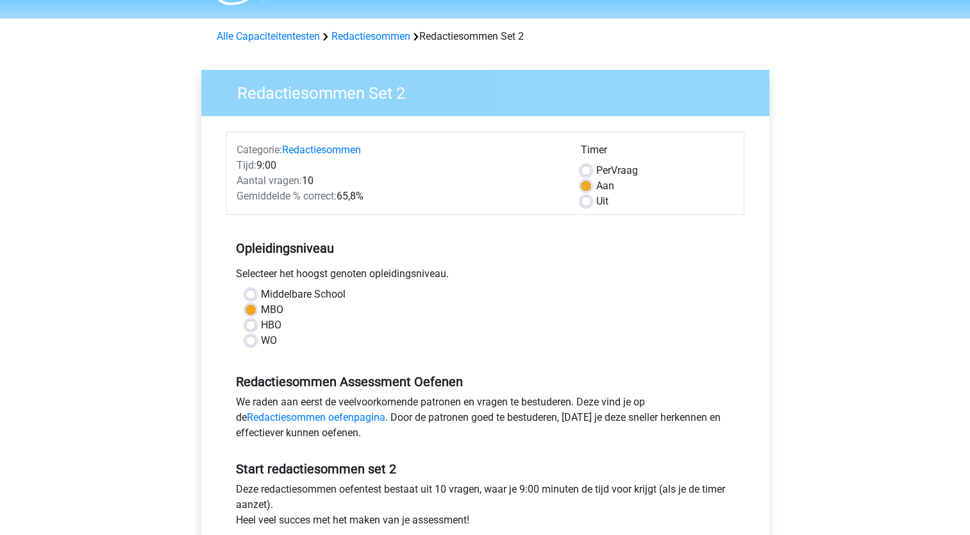
scroll to position [13, 0]
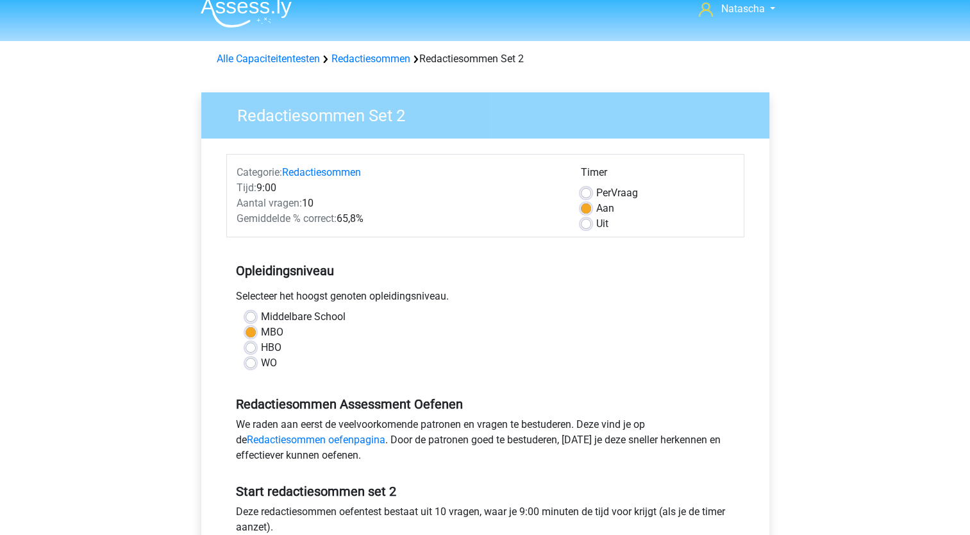
click at [234, 5] on img at bounding box center [246, 12] width 91 height 30
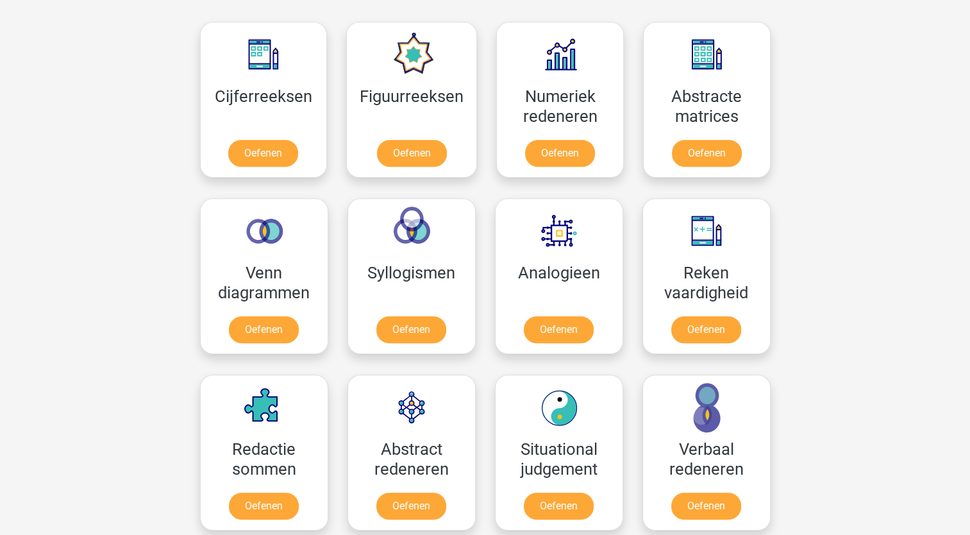
scroll to position [592, 0]
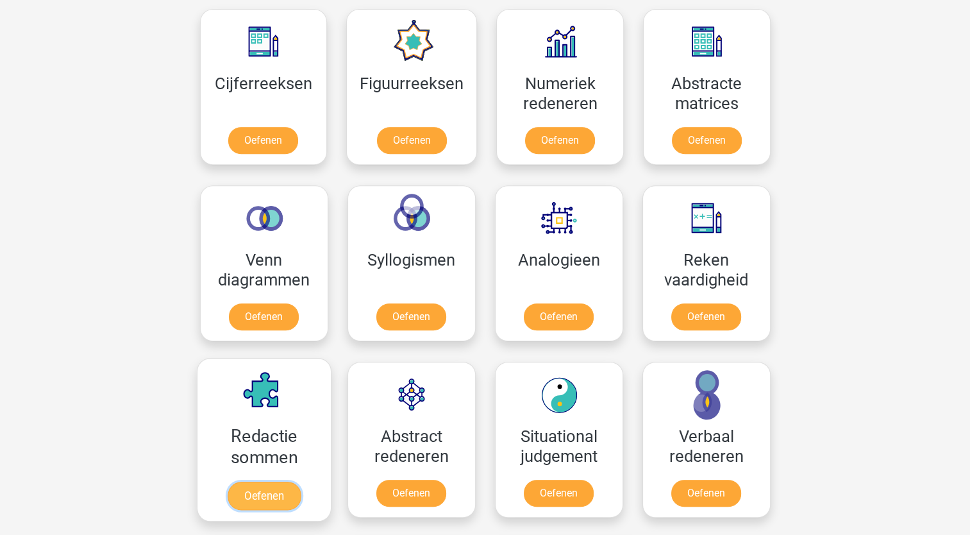
click at [256, 494] on link "Oefenen" at bounding box center [263, 495] width 73 height 28
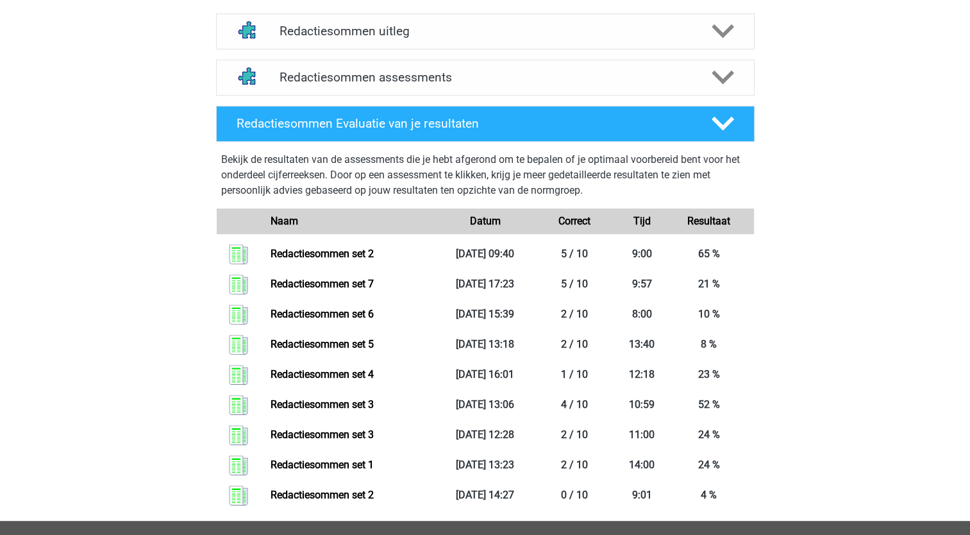
scroll to position [474, 0]
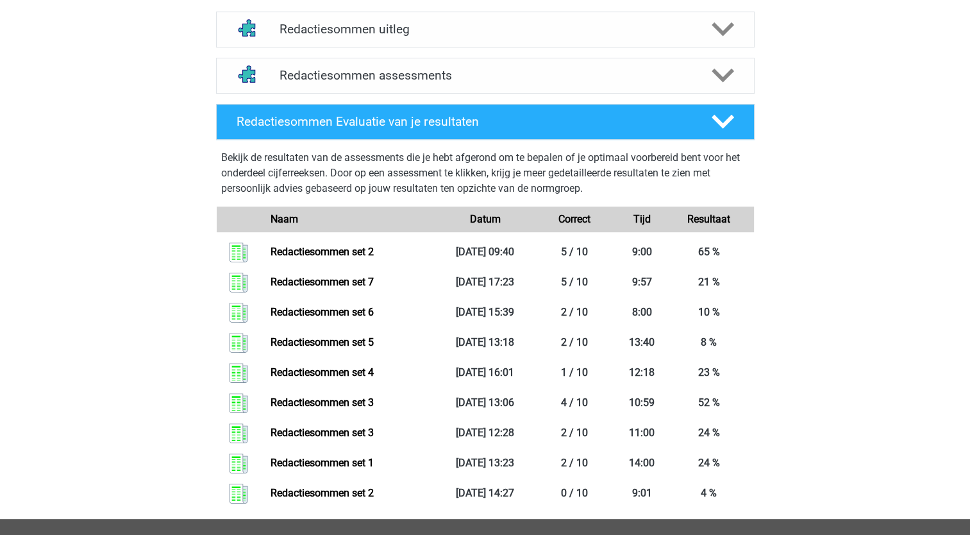
click at [956, 380] on div "Natascha [EMAIL_ADDRESS][DOMAIN_NAME] Nederlands English" at bounding box center [485, 191] width 970 height 1331
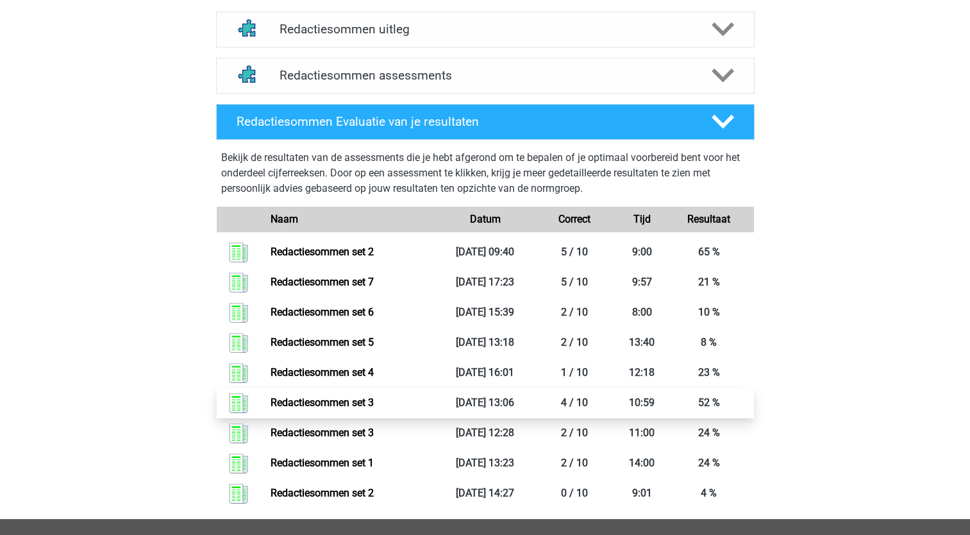
click at [349, 408] on link "Redactiesommen set 3" at bounding box center [322, 402] width 103 height 12
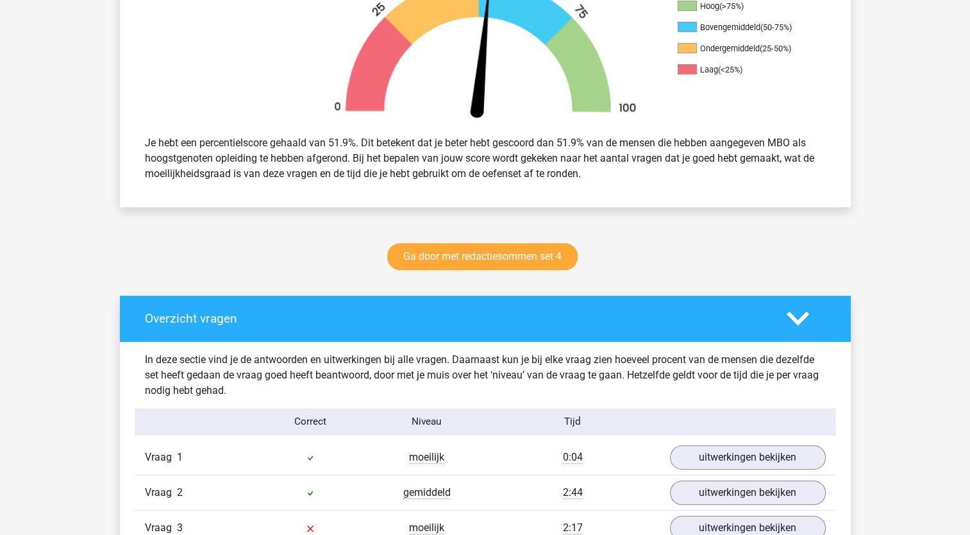
scroll to position [451, 0]
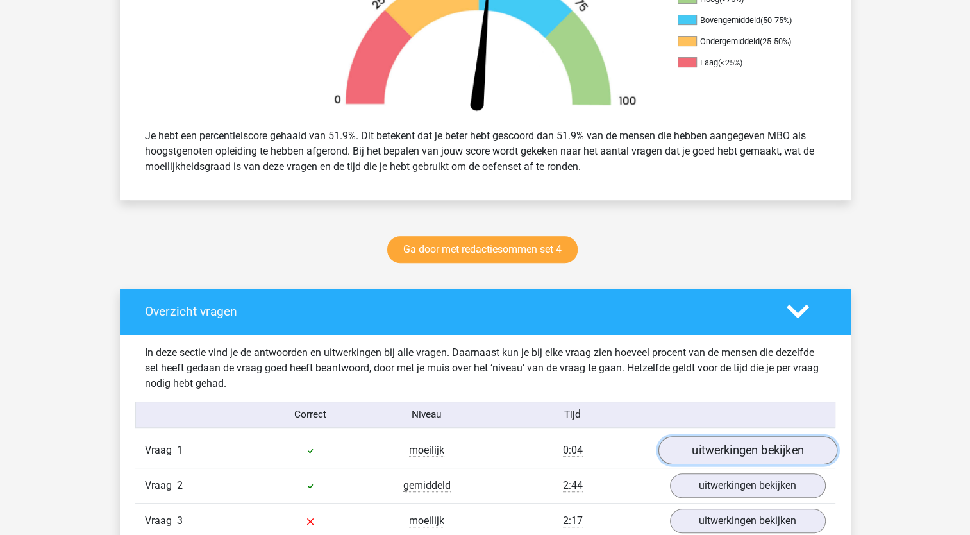
click at [705, 453] on link "uitwerkingen bekijken" at bounding box center [747, 450] width 179 height 28
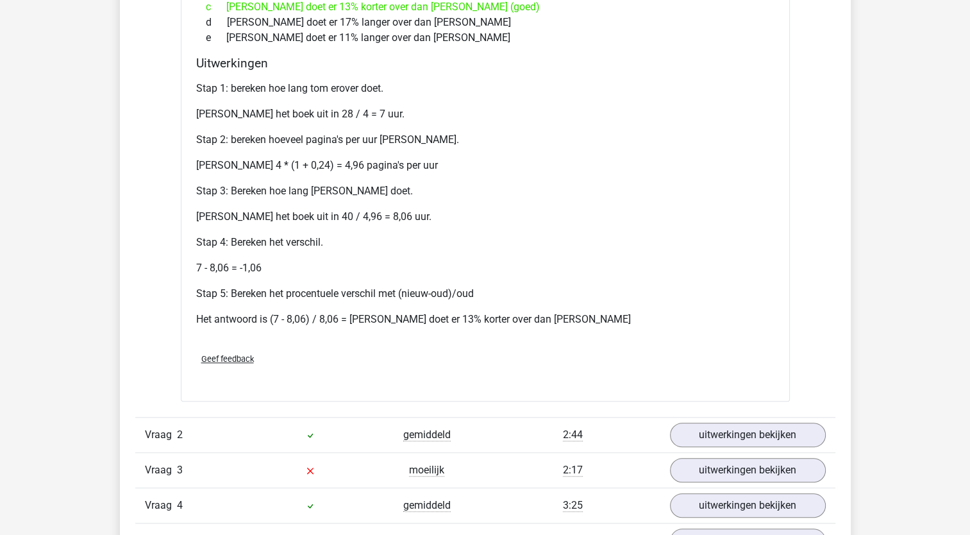
scroll to position [1041, 0]
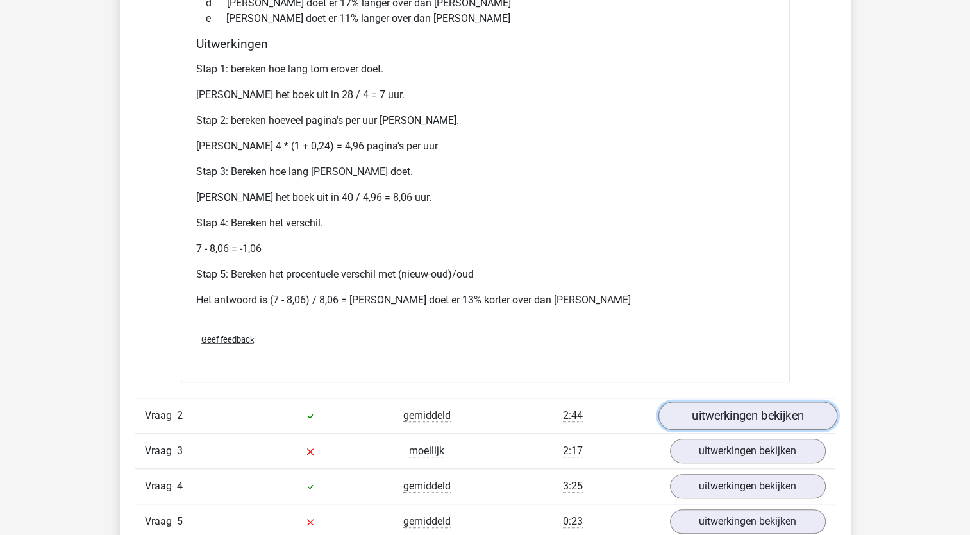
click at [697, 417] on link "uitwerkingen bekijken" at bounding box center [747, 415] width 179 height 28
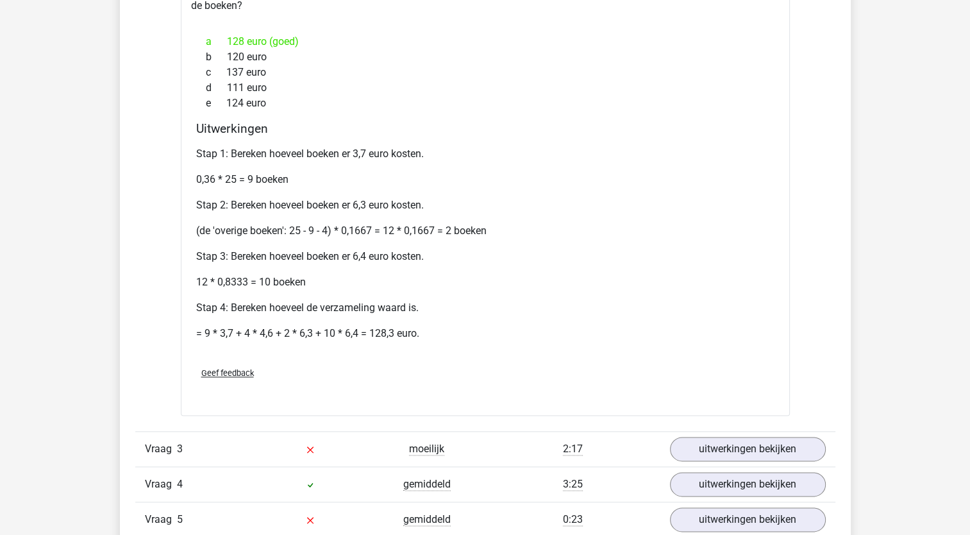
scroll to position [1536, 0]
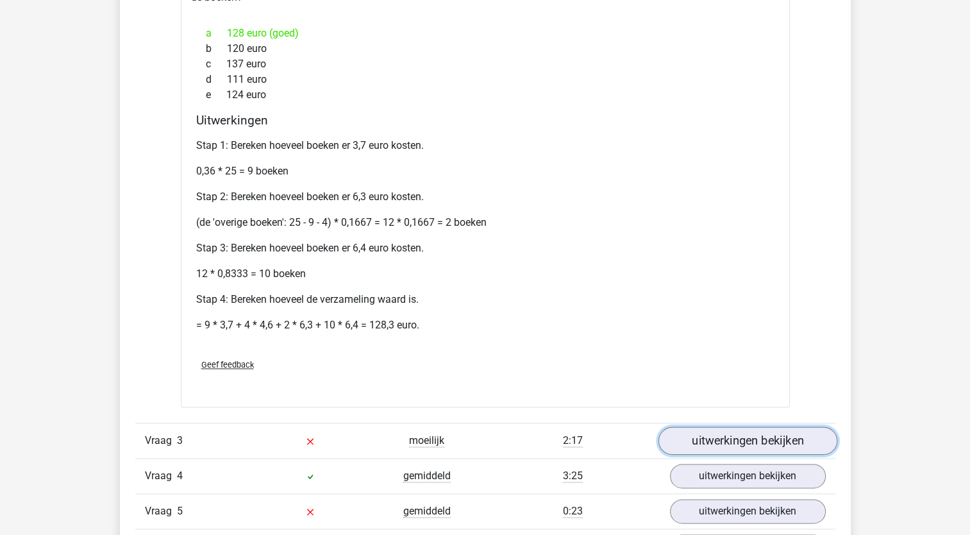
click at [738, 440] on link "uitwerkingen bekijken" at bounding box center [747, 441] width 179 height 28
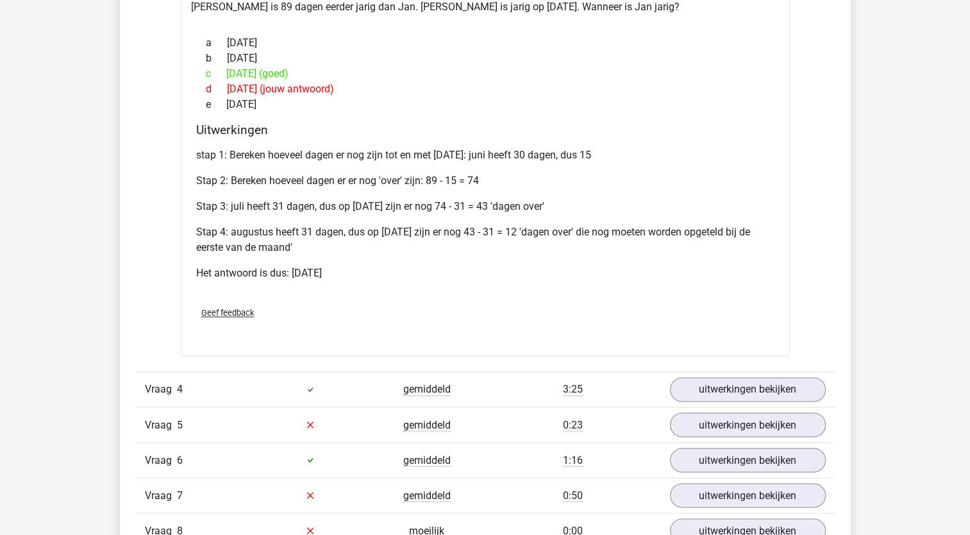
scroll to position [2049, 0]
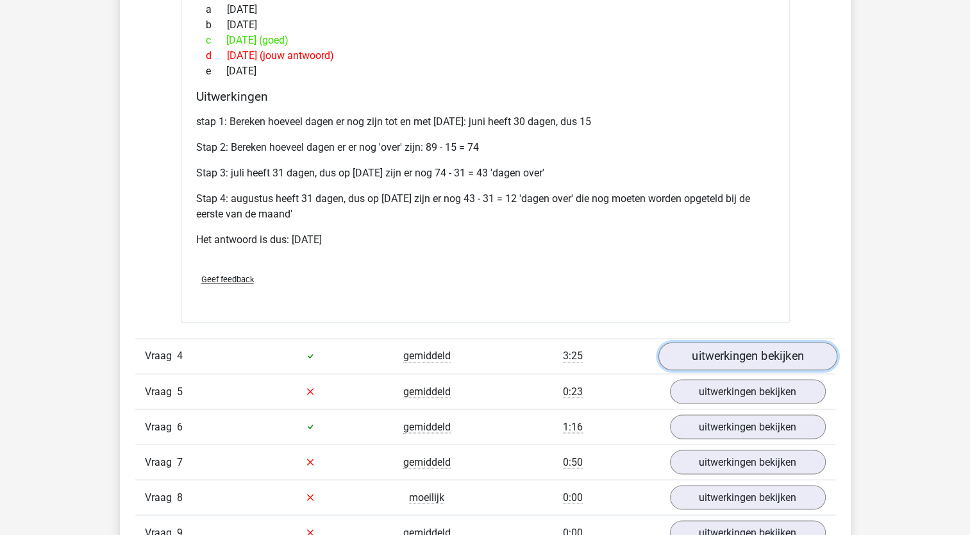
click at [691, 347] on link "uitwerkingen bekijken" at bounding box center [747, 356] width 179 height 28
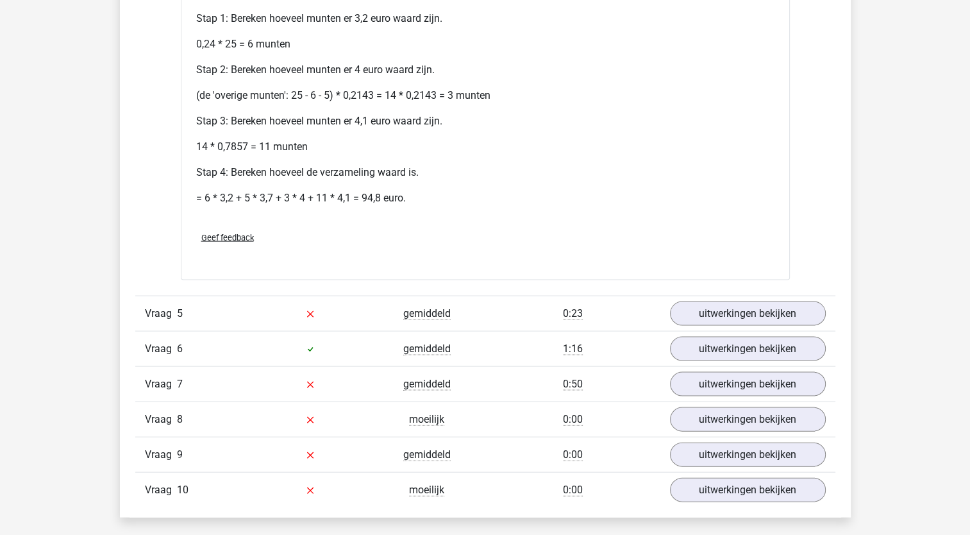
scroll to position [2616, 0]
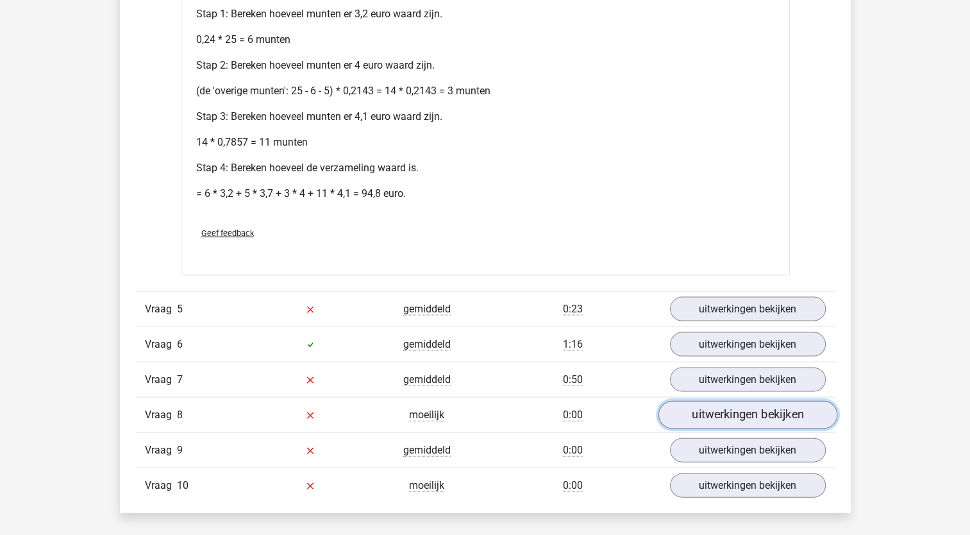
click at [752, 409] on link "uitwerkingen bekijken" at bounding box center [747, 415] width 179 height 28
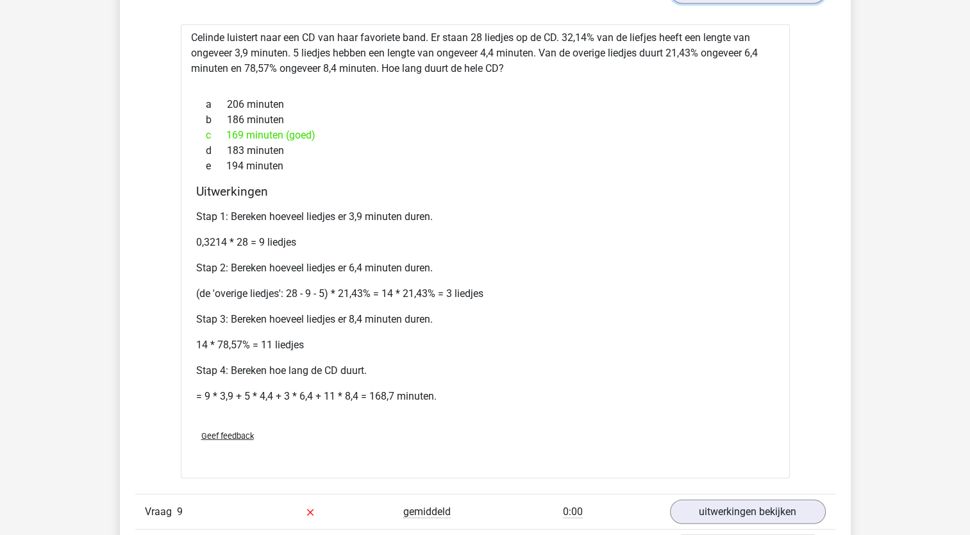
scroll to position [3092, 0]
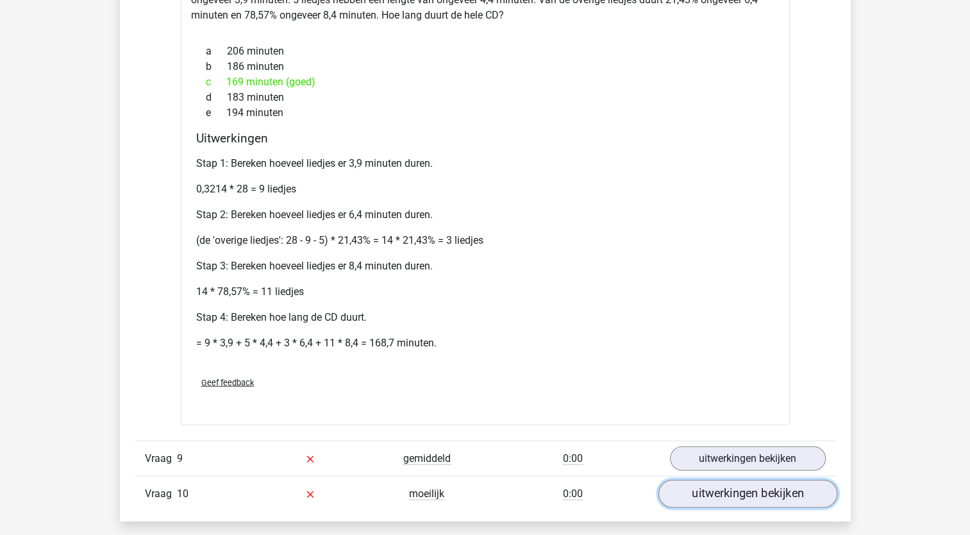
click at [744, 491] on link "uitwerkingen bekijken" at bounding box center [747, 494] width 179 height 28
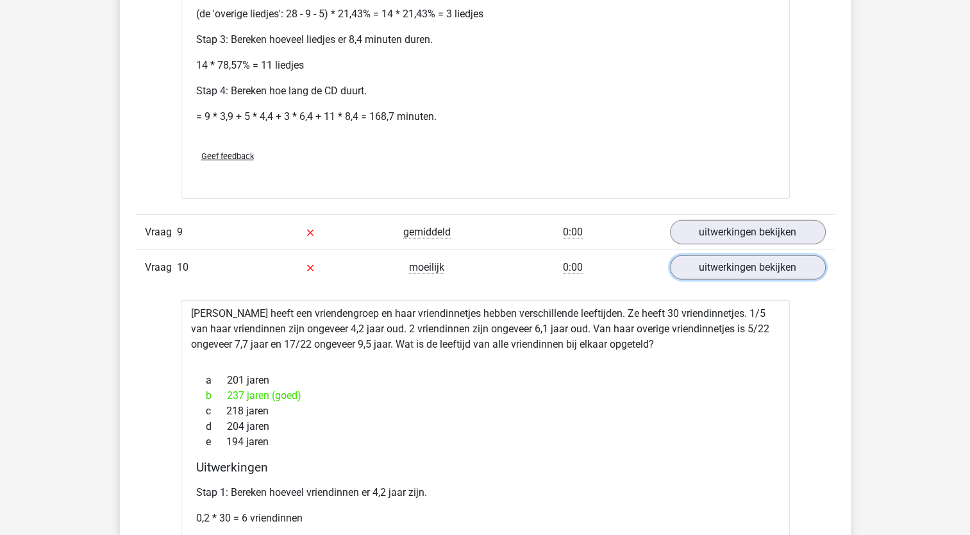
scroll to position [3366, 0]
